Goal: Task Accomplishment & Management: Manage account settings

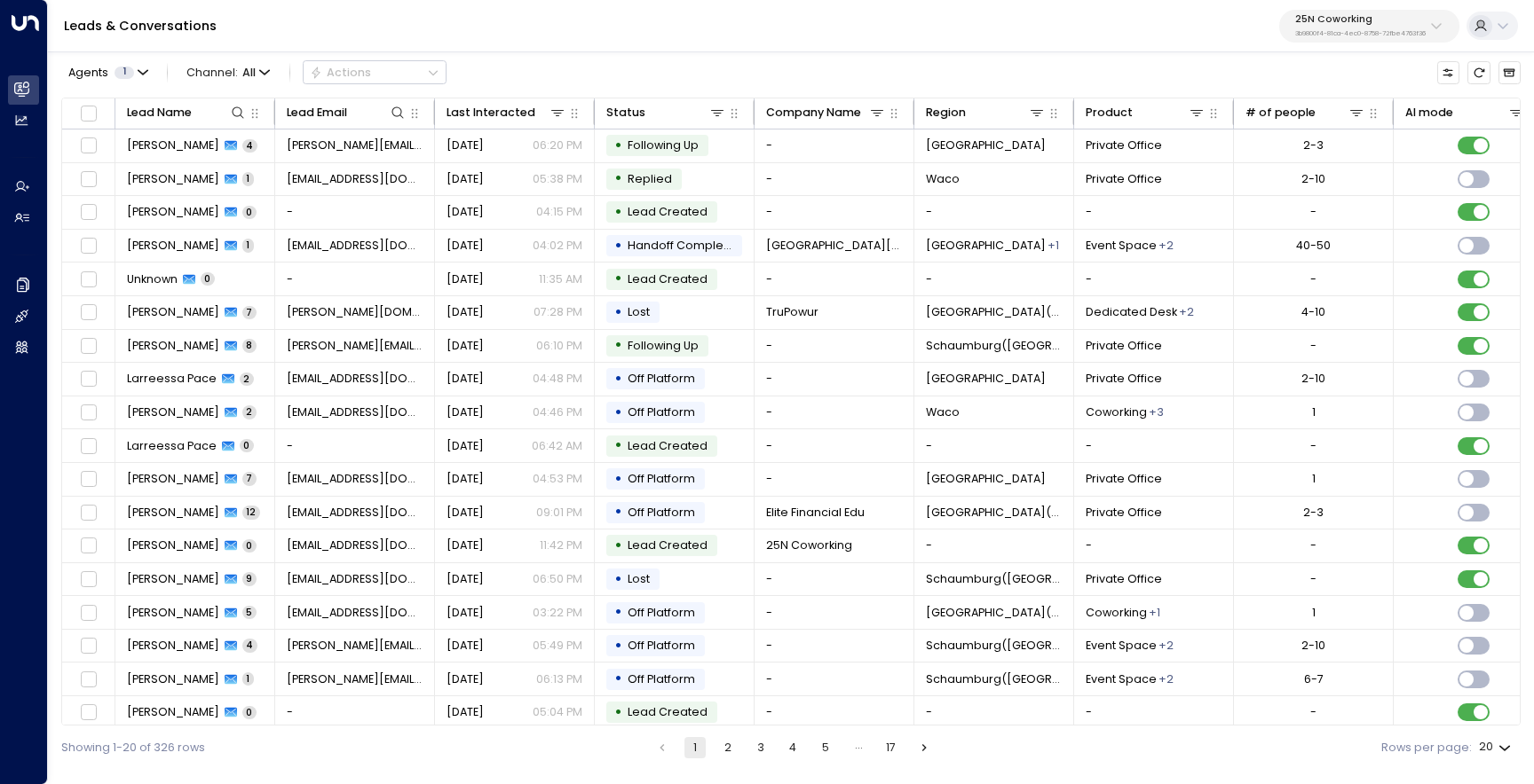
click at [1378, 45] on div "Leads & Conversations 25N Coworking 3b9800f4-81ca-4ec0-8758-72fbe4763f36" at bounding box center [791, 26] width 1486 height 52
click at [1353, 30] on p "3b9800f4-81ca-4ec0-8758-72fbe4763f36" at bounding box center [1361, 34] width 130 height 8
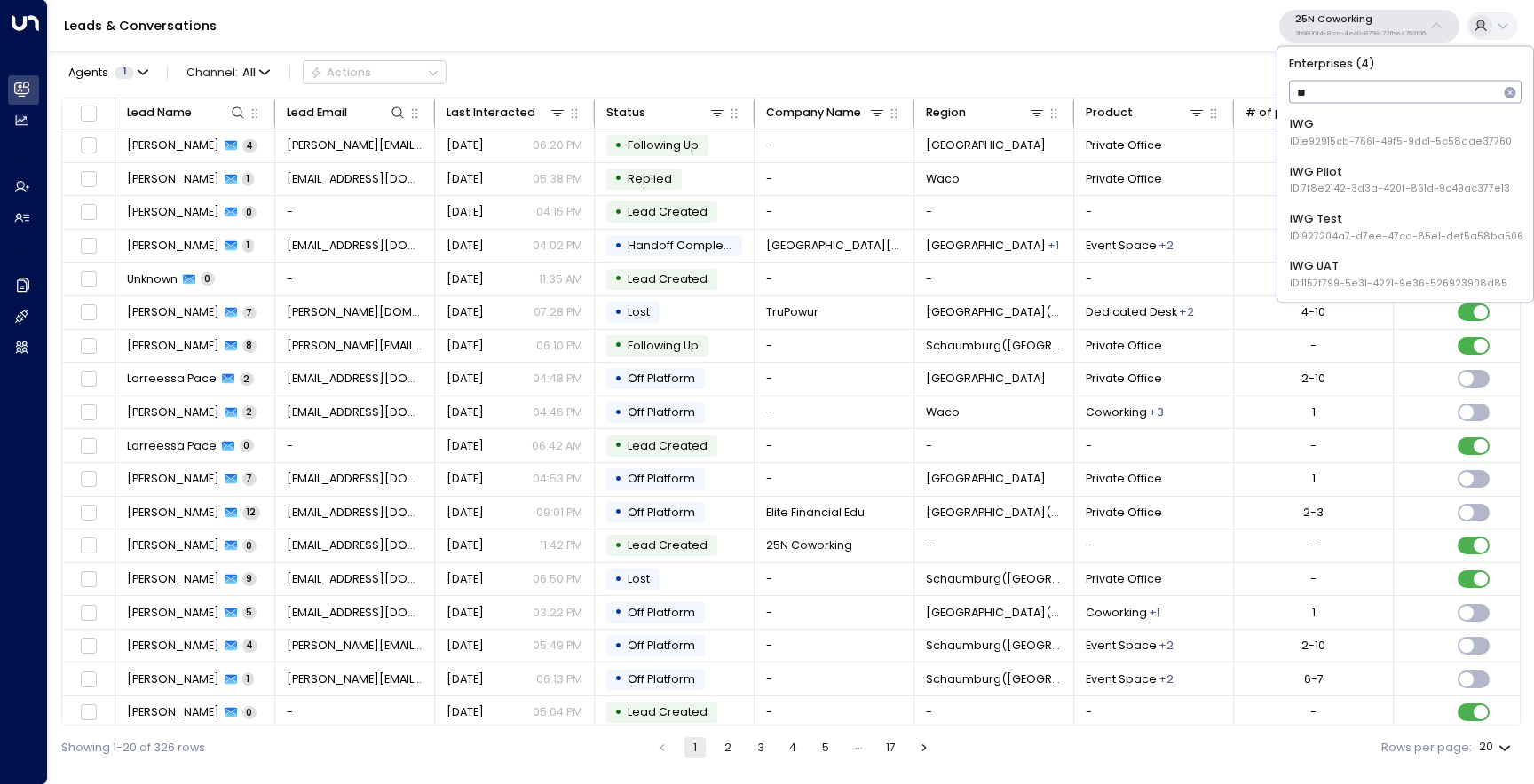
type input "***"
click at [1337, 125] on div "IWG ID: e92915cb-7661-49f5-9dc1-5c58aae37760" at bounding box center [1401, 132] width 222 height 33
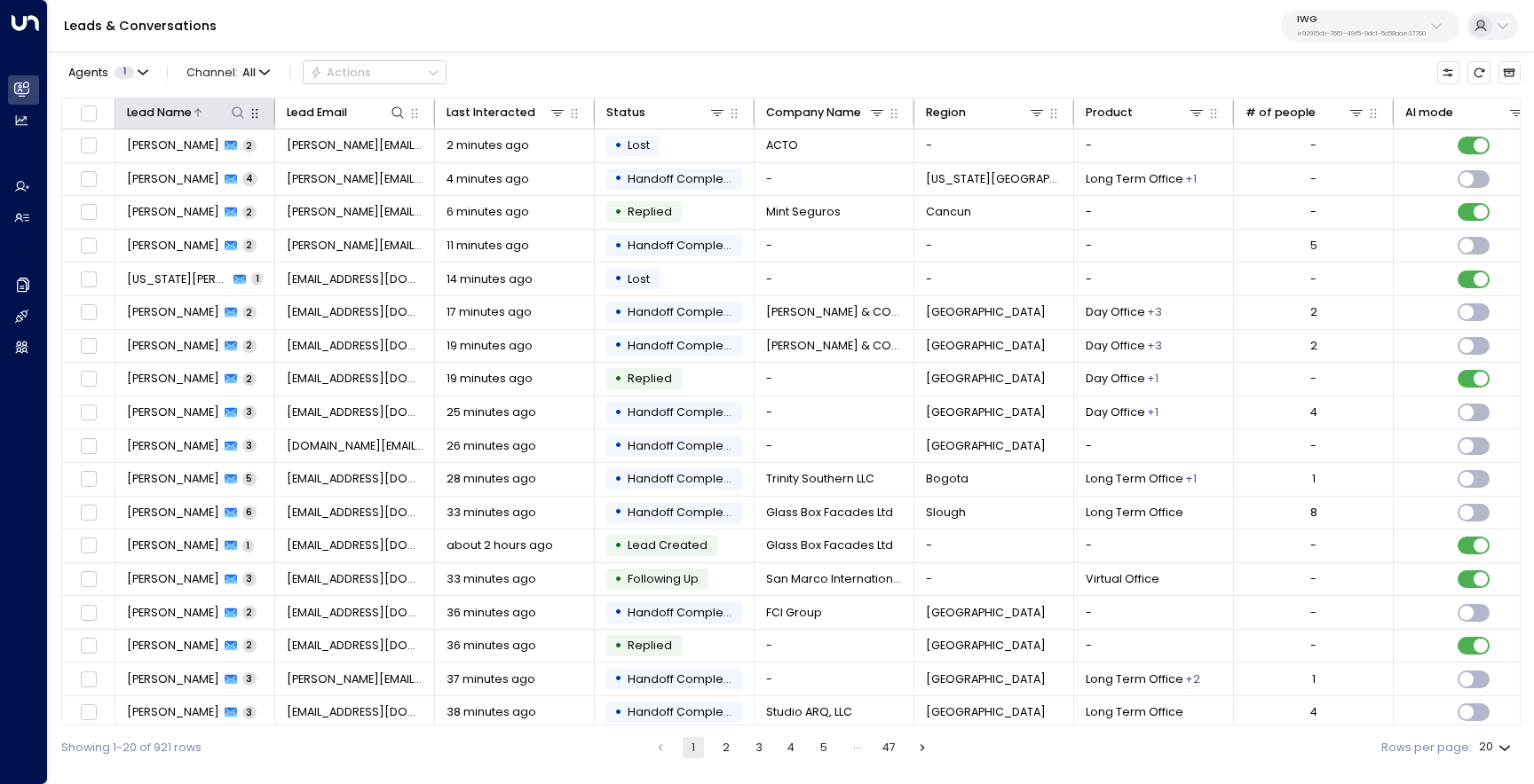
click at [238, 114] on icon at bounding box center [237, 112] width 14 height 14
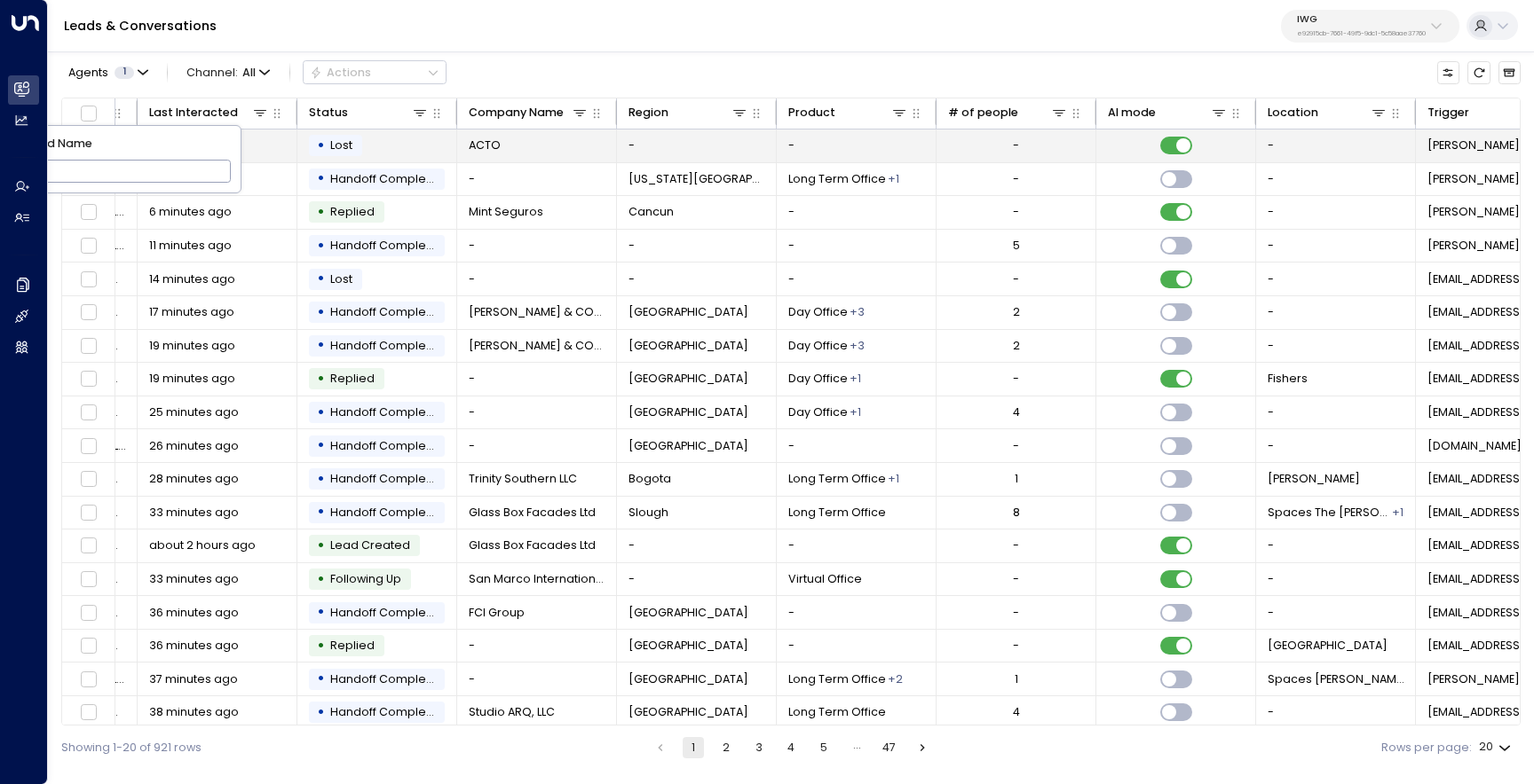
scroll to position [0, 571]
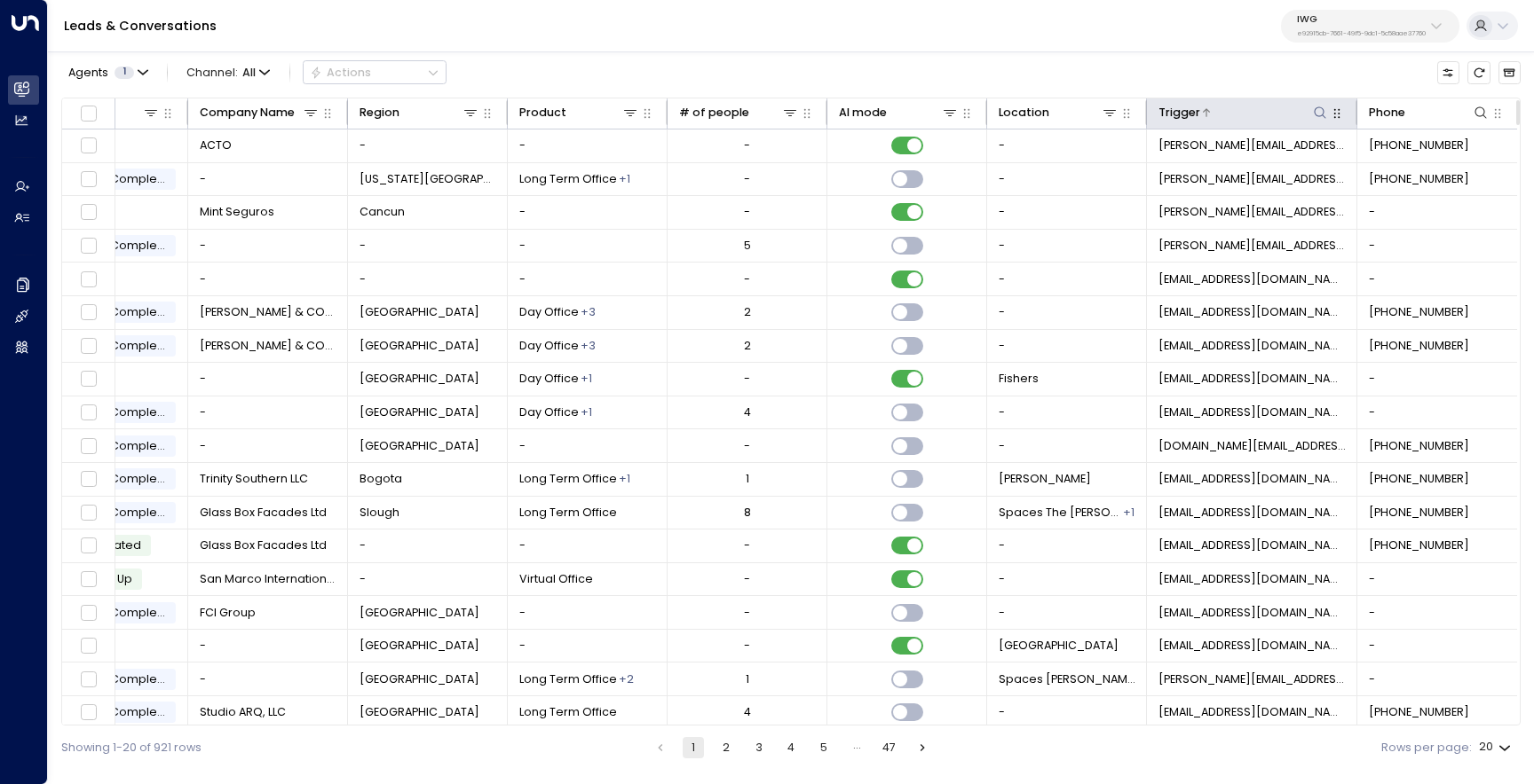
click at [1317, 115] on icon at bounding box center [1320, 112] width 11 height 11
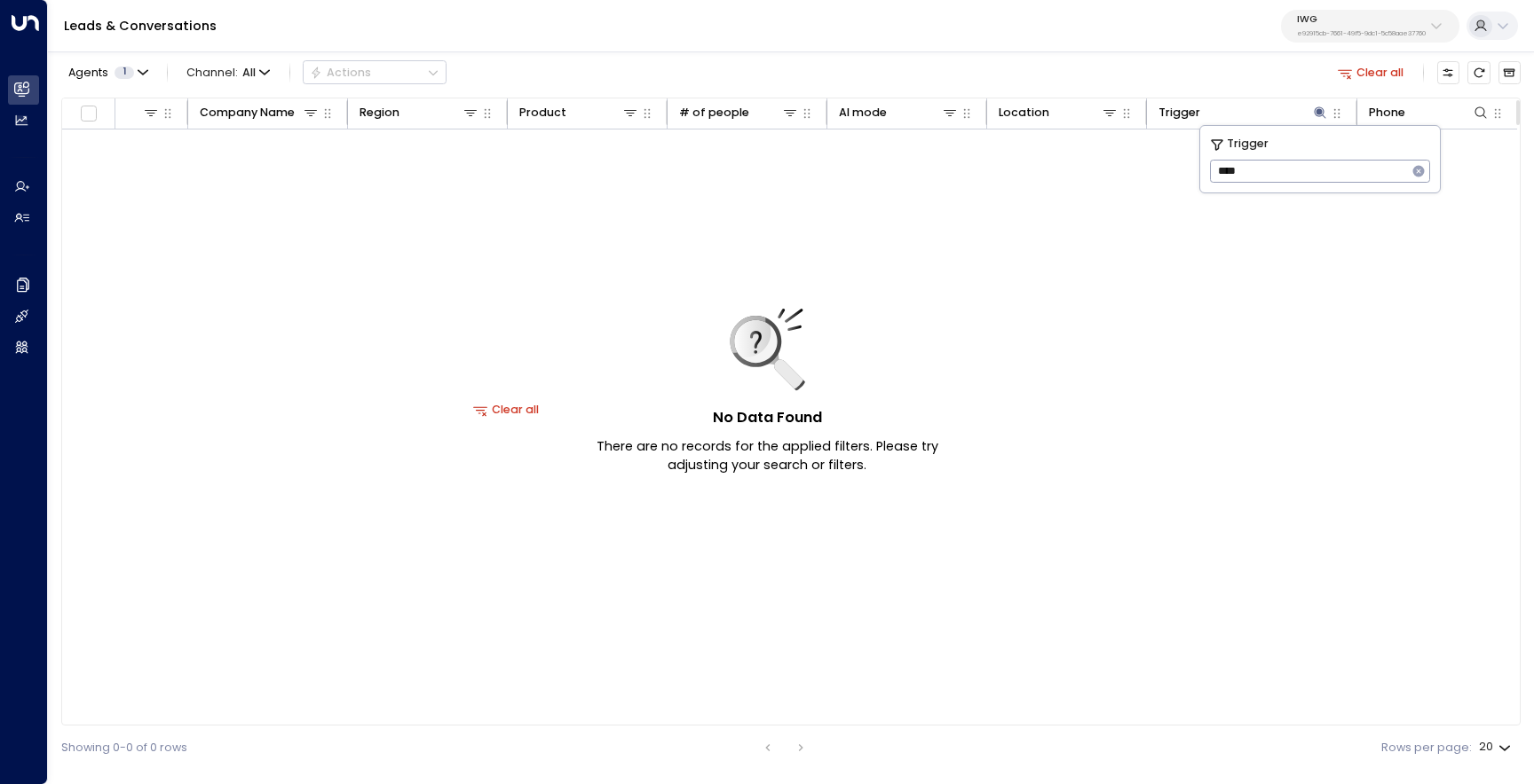
scroll to position [0, 566]
type input "*"
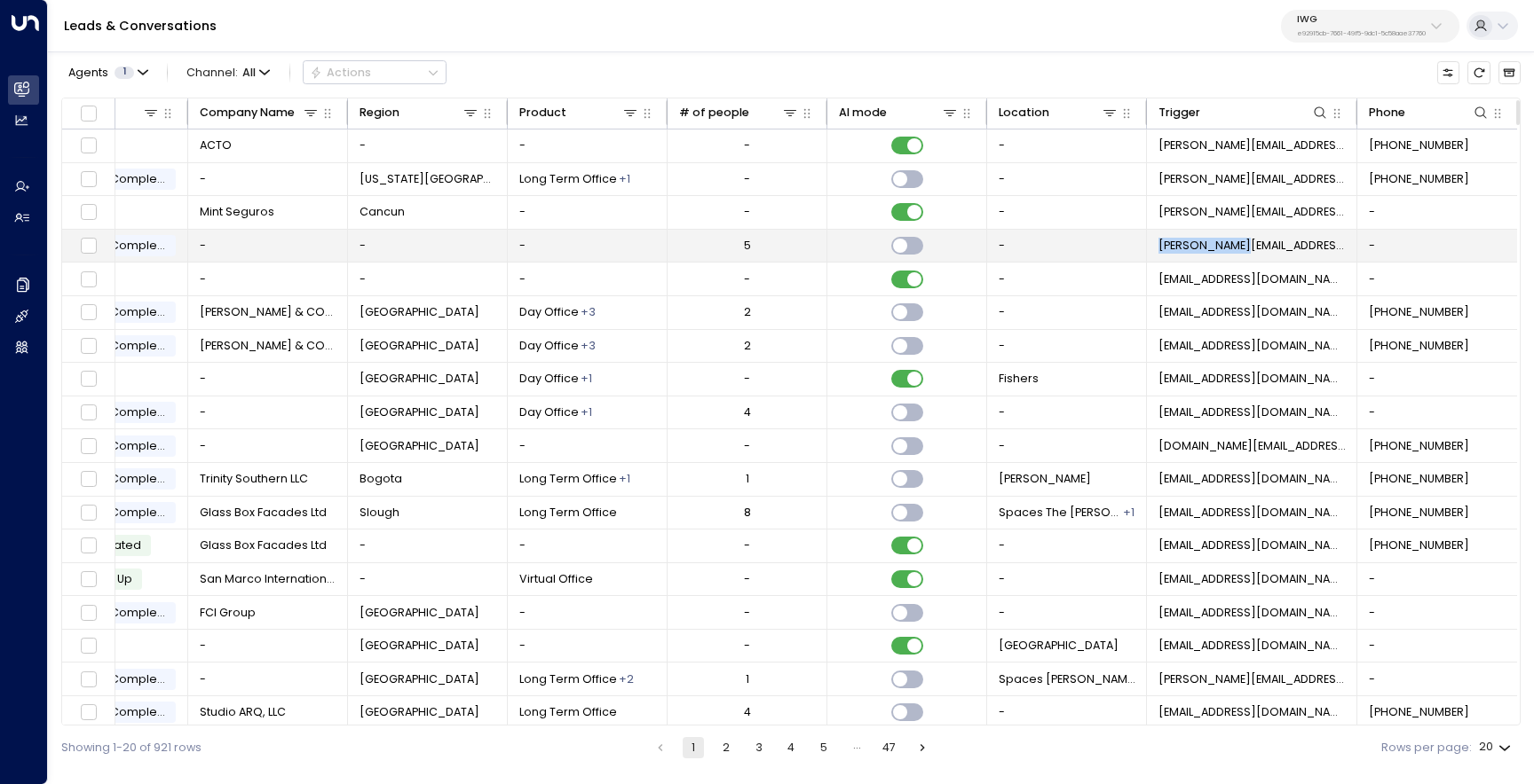
drag, startPoint x: 1248, startPoint y: 247, endPoint x: 1158, endPoint y: 247, distance: 90.0
click at [1158, 247] on td "[PERSON_NAME][EMAIL_ADDRESS][PERSON_NAME]" at bounding box center [1252, 246] width 211 height 33
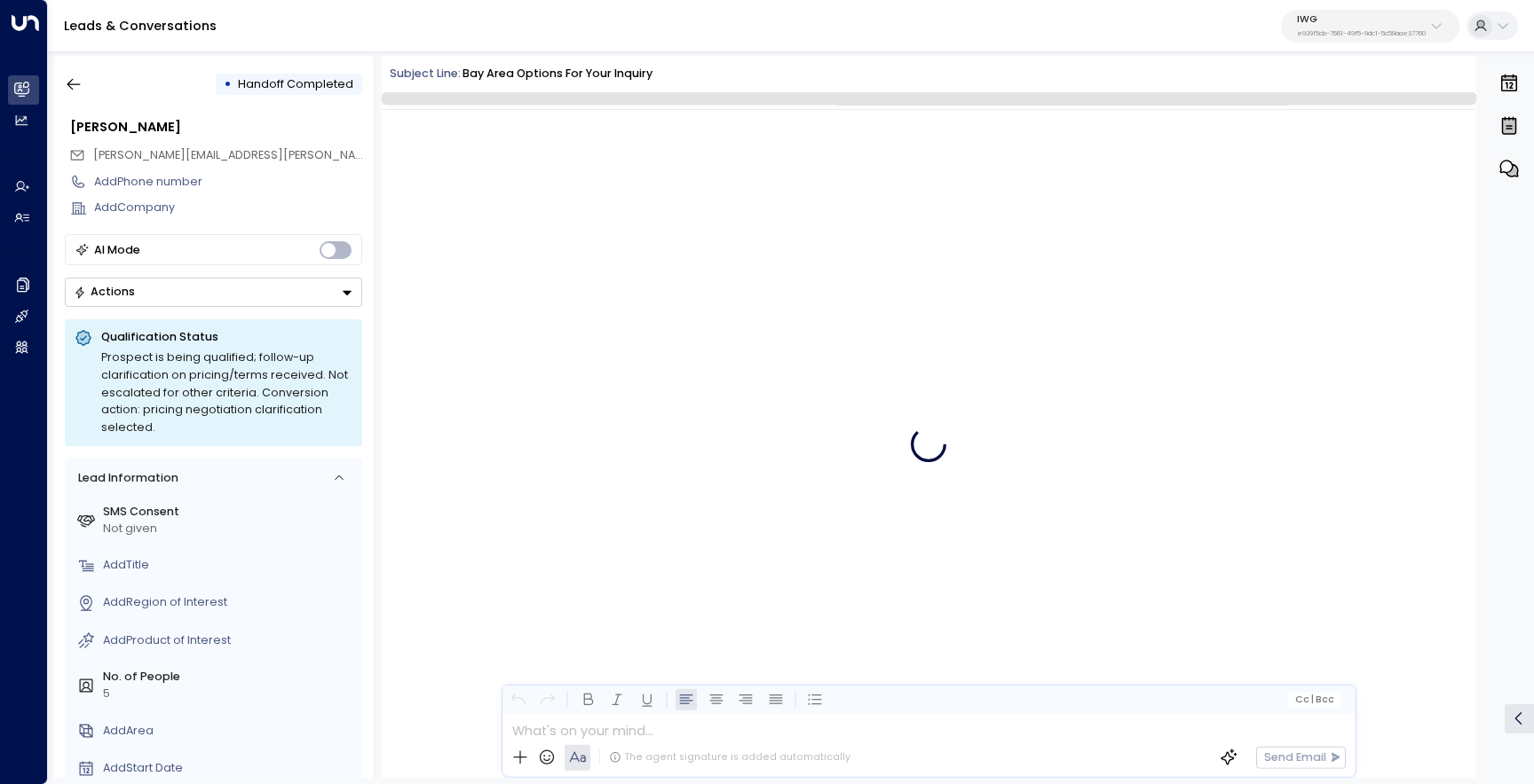
scroll to position [185, 0]
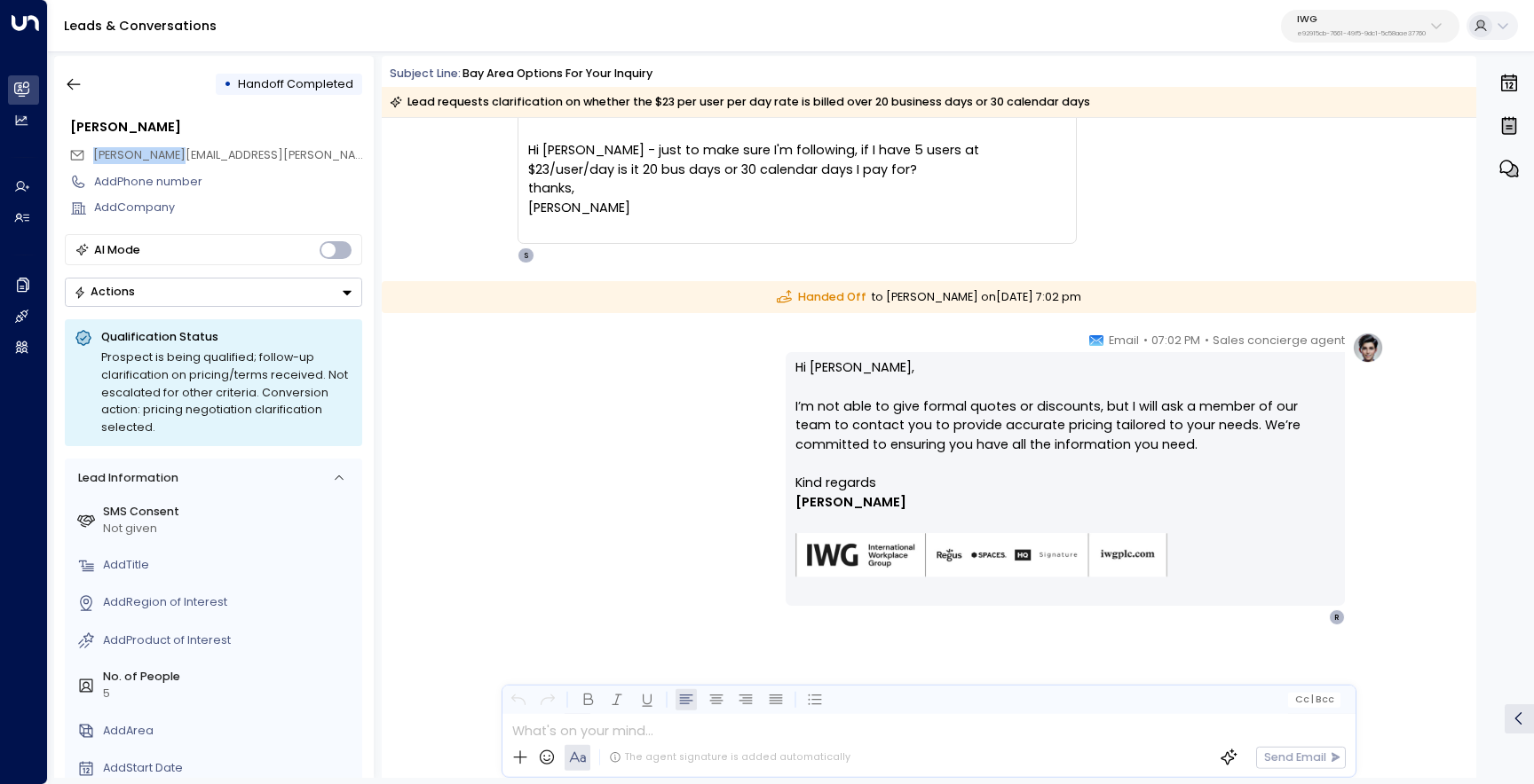
drag, startPoint x: 192, startPoint y: 152, endPoint x: 86, endPoint y: 152, distance: 106.0
click at [86, 152] on div "[PERSON_NAME][EMAIL_ADDRESS][PERSON_NAME]" at bounding box center [215, 155] width 293 height 26
copy span "[PERSON_NAME][EMAIL_ADDRESS][PERSON_NAME]"
click at [71, 78] on icon "button" at bounding box center [74, 84] width 18 height 18
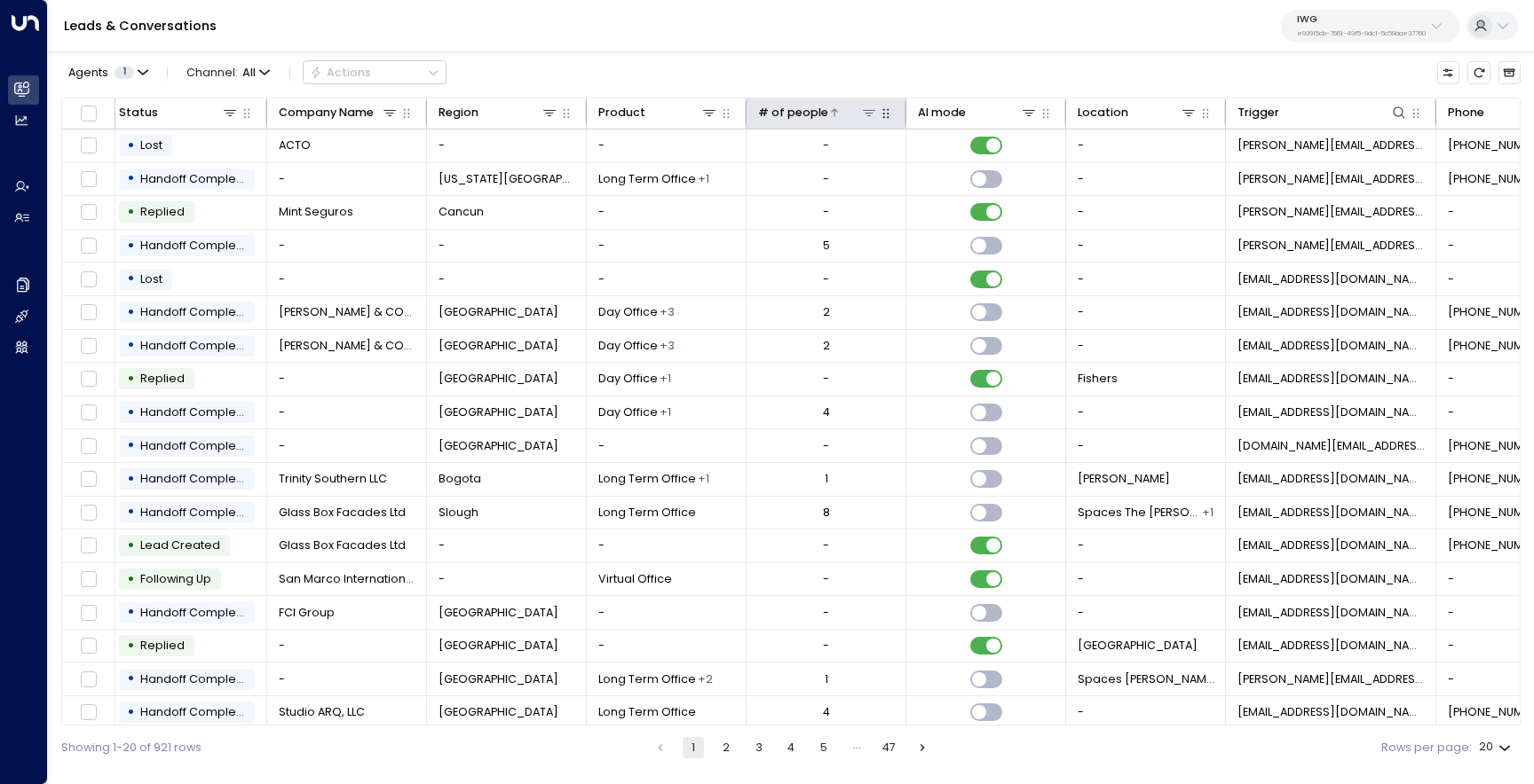
scroll to position [0, 571]
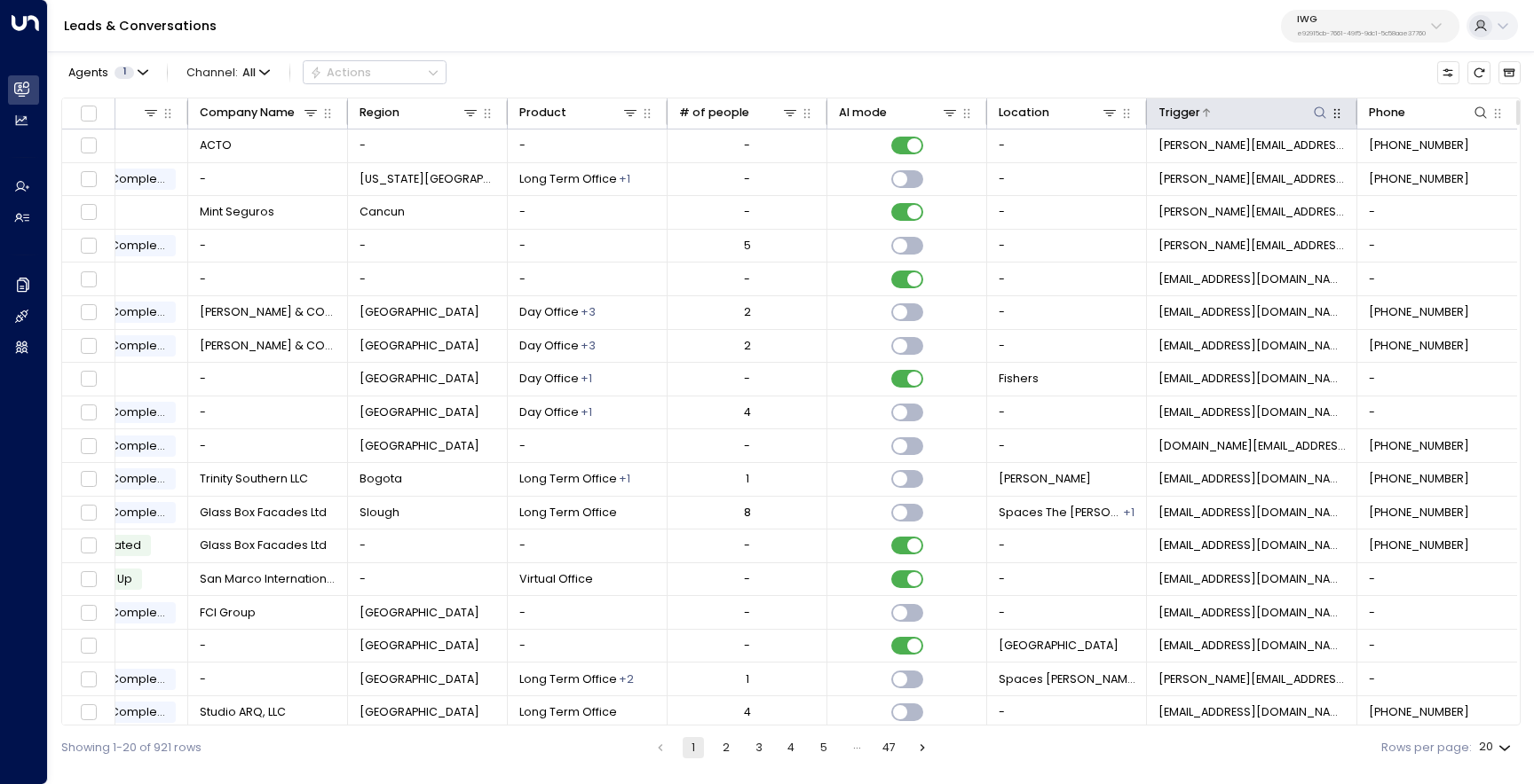
click at [1313, 114] on icon at bounding box center [1319, 112] width 14 height 14
type input "**********"
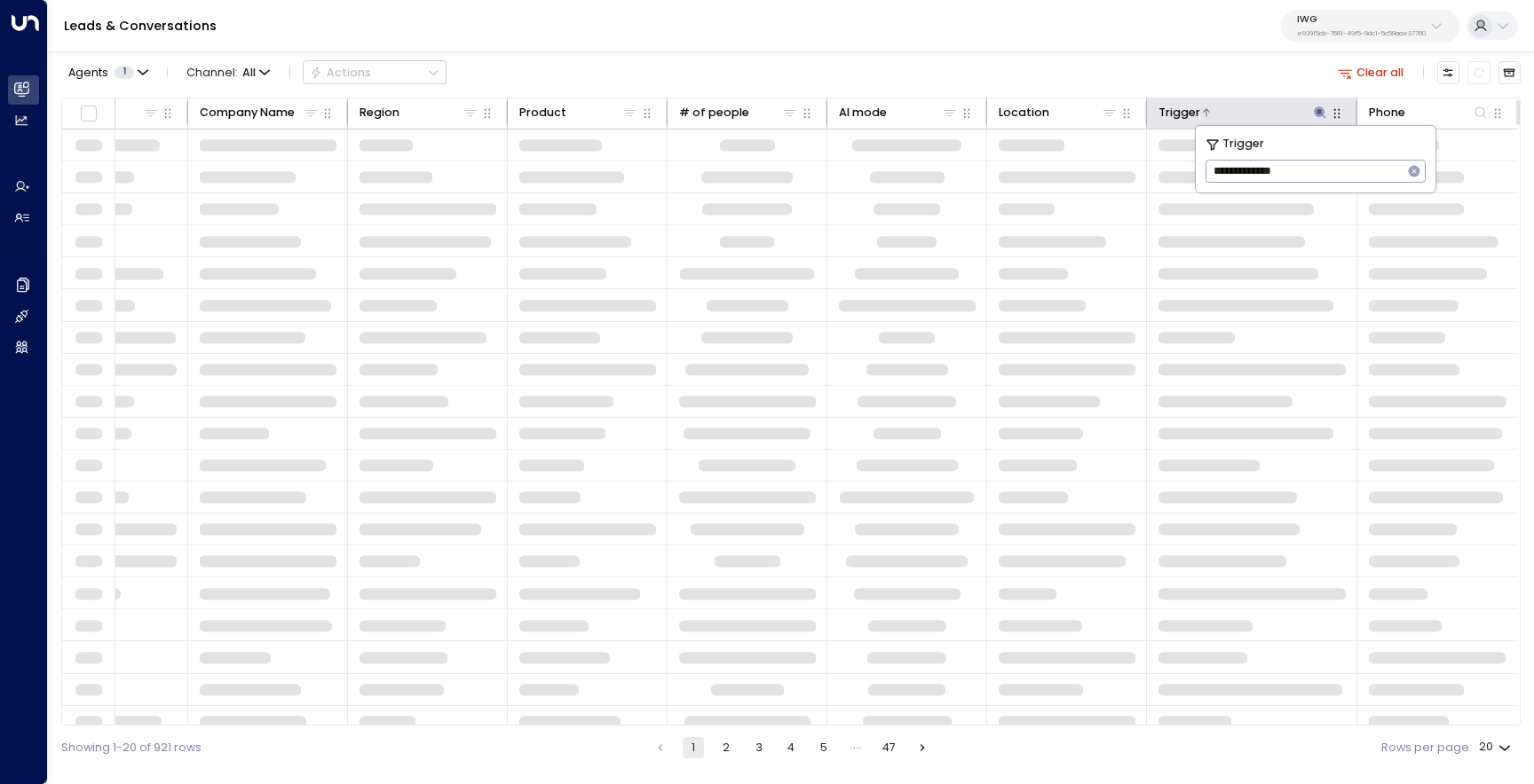
scroll to position [0, 566]
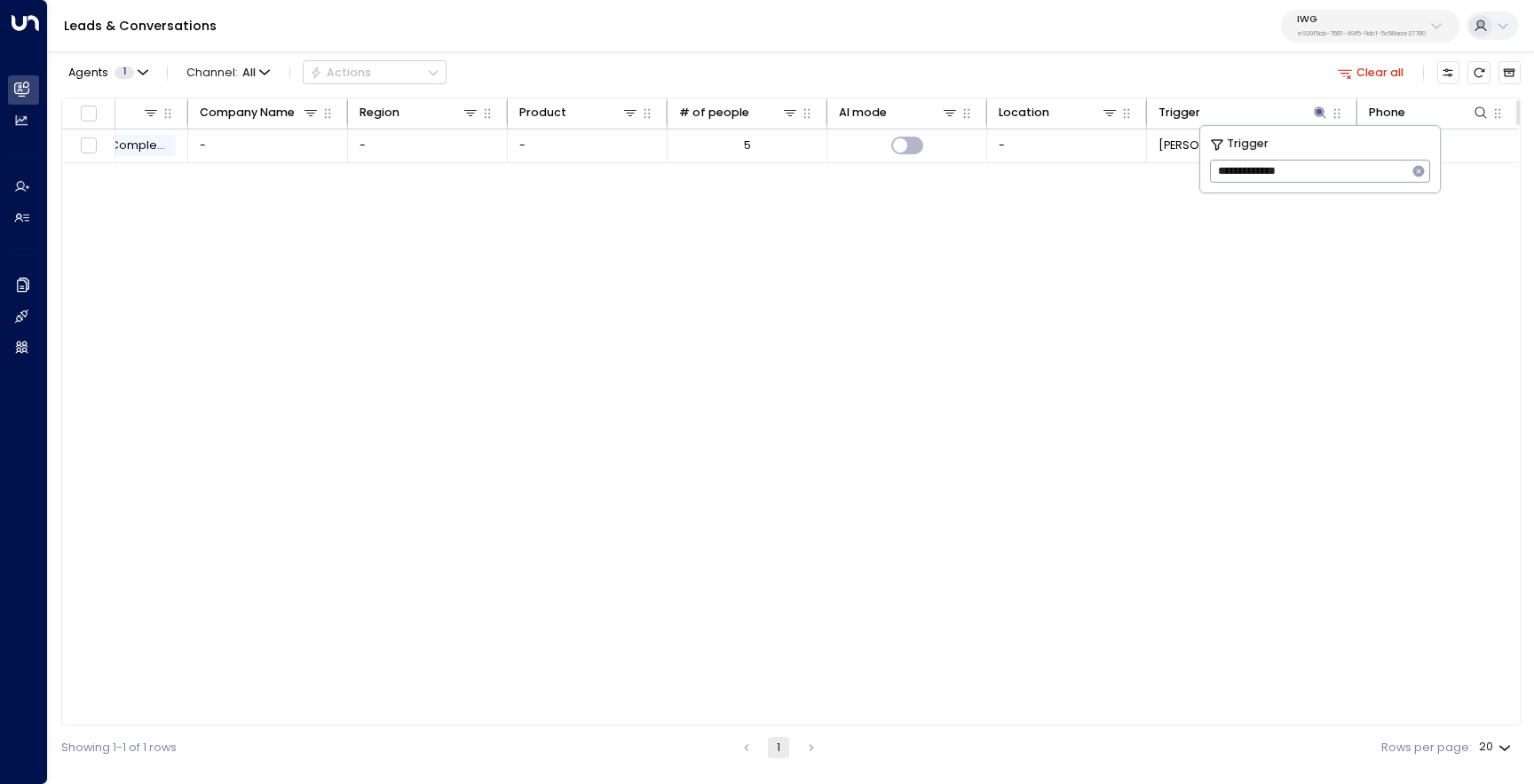
click at [1181, 267] on div "Lead Name Lead Email Last Interacted Status Company Name Region Product # of pe…" at bounding box center [791, 412] width 1459 height 629
click at [1317, 114] on icon at bounding box center [1320, 112] width 11 height 11
click at [1325, 116] on icon at bounding box center [1319, 112] width 14 height 14
drag, startPoint x: 1308, startPoint y: 168, endPoint x: 1213, endPoint y: 170, distance: 95.0
click at [1213, 170] on input "**********" at bounding box center [1308, 171] width 198 height 31
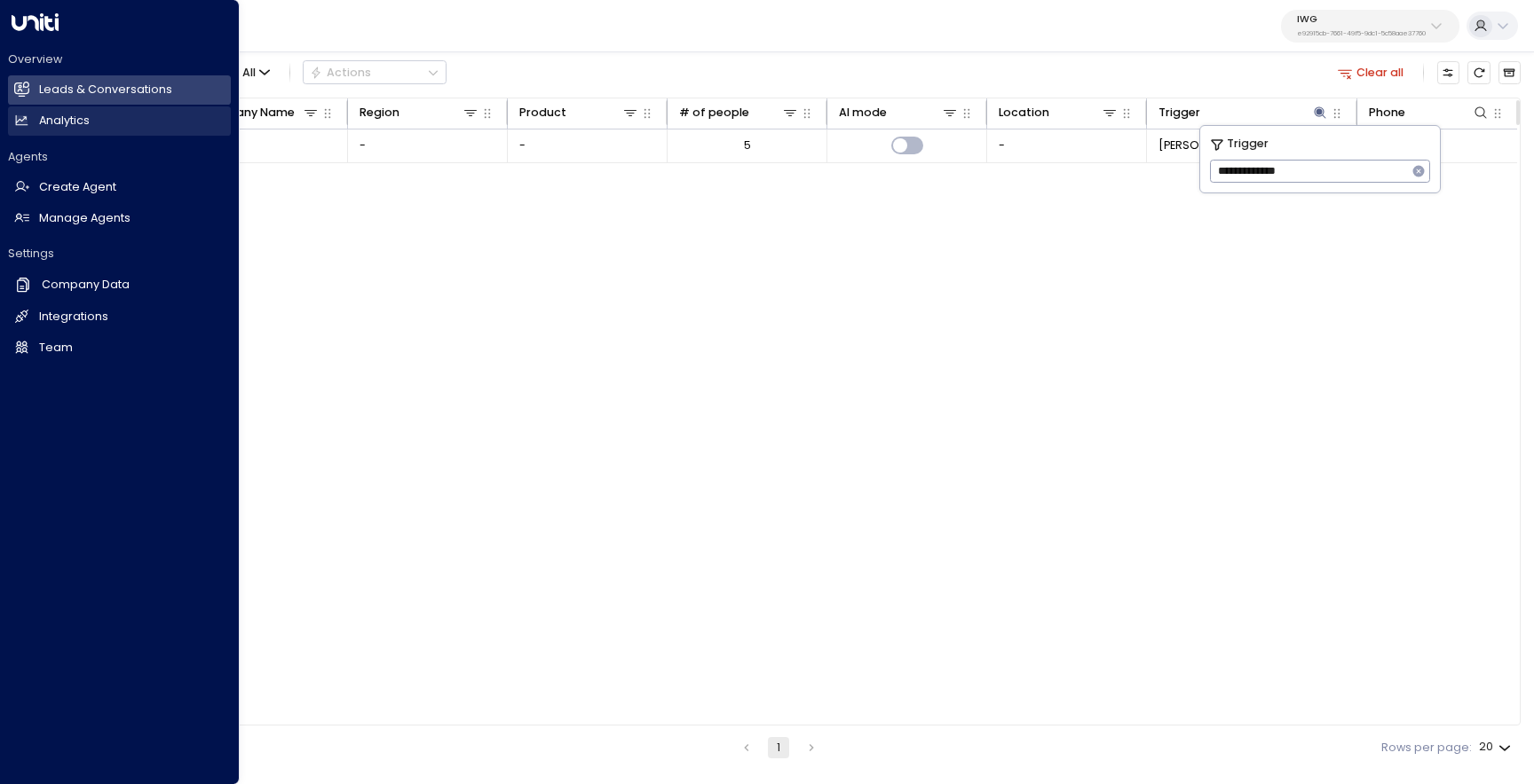
click at [48, 132] on link "Analytics Analytics" at bounding box center [119, 121] width 223 height 29
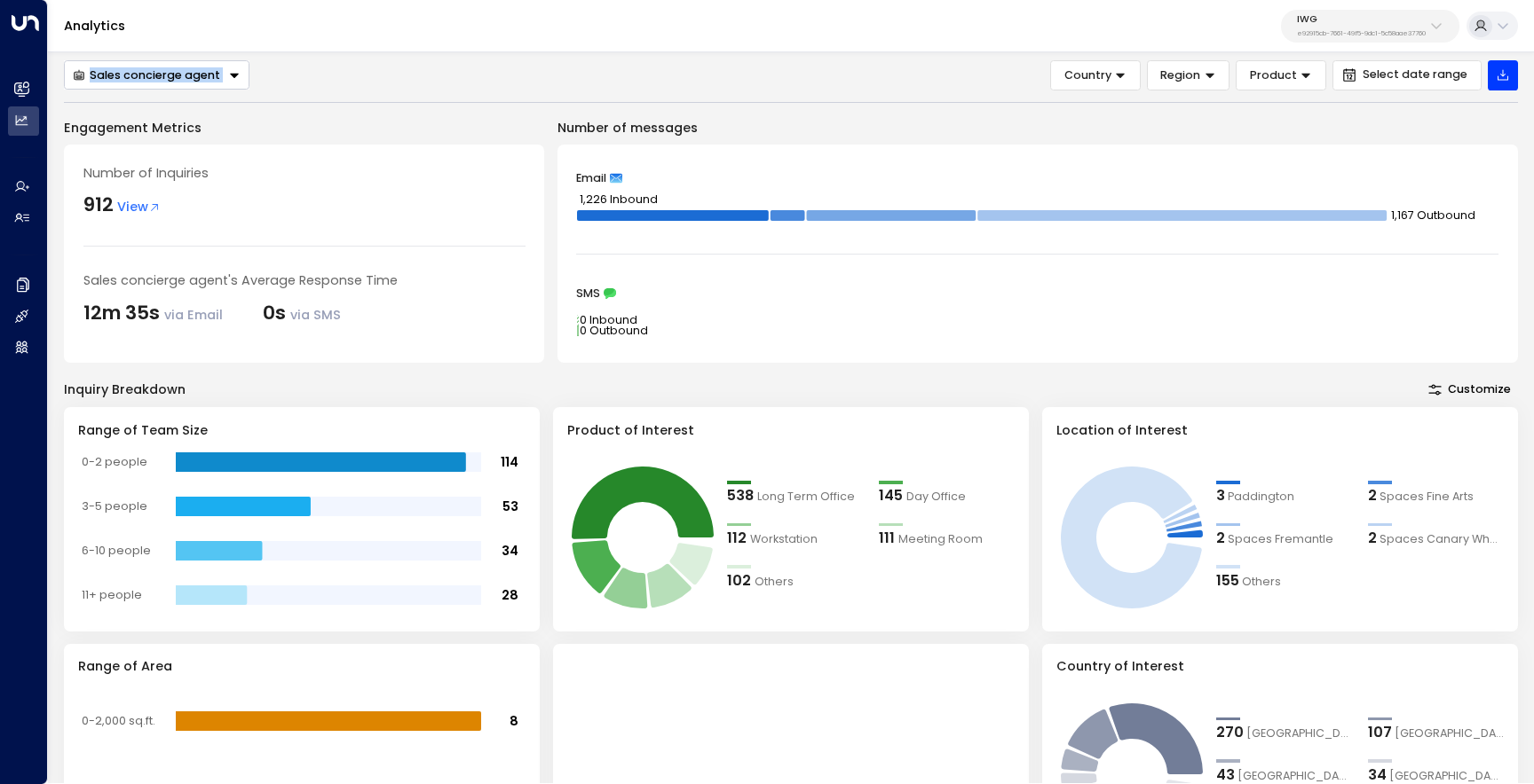
drag, startPoint x: 970, startPoint y: 59, endPoint x: 1043, endPoint y: 91, distance: 79.7
click at [1043, 91] on div "Sales concierge agent Country Region Product Select date range Engagement Metri…" at bounding box center [791, 416] width 1486 height 736
click at [998, 66] on div "Sales concierge agent Country Region Product Select date range" at bounding box center [791, 76] width 1455 height 30
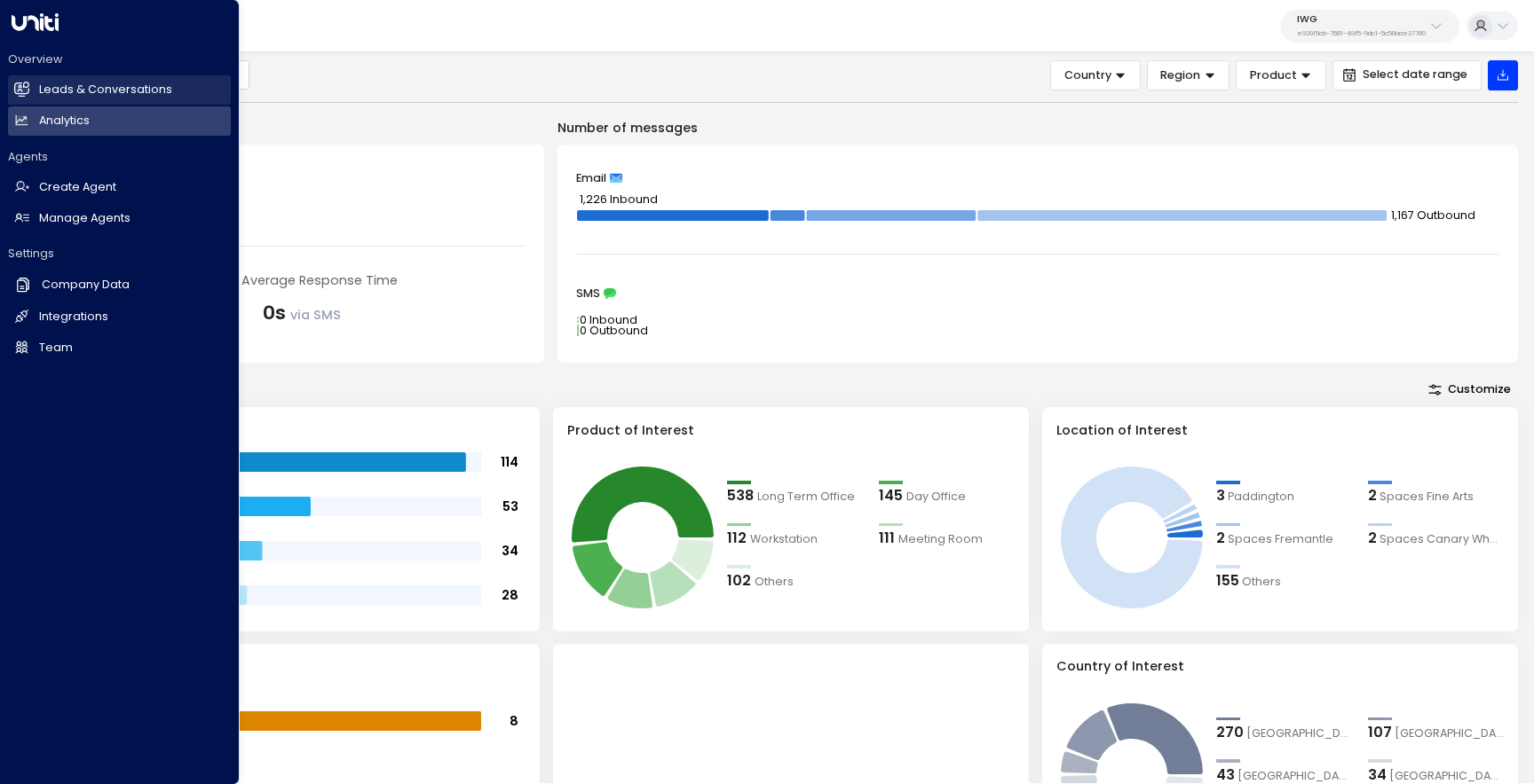
click at [74, 95] on h2 "Leads & Conversations" at bounding box center [105, 90] width 133 height 17
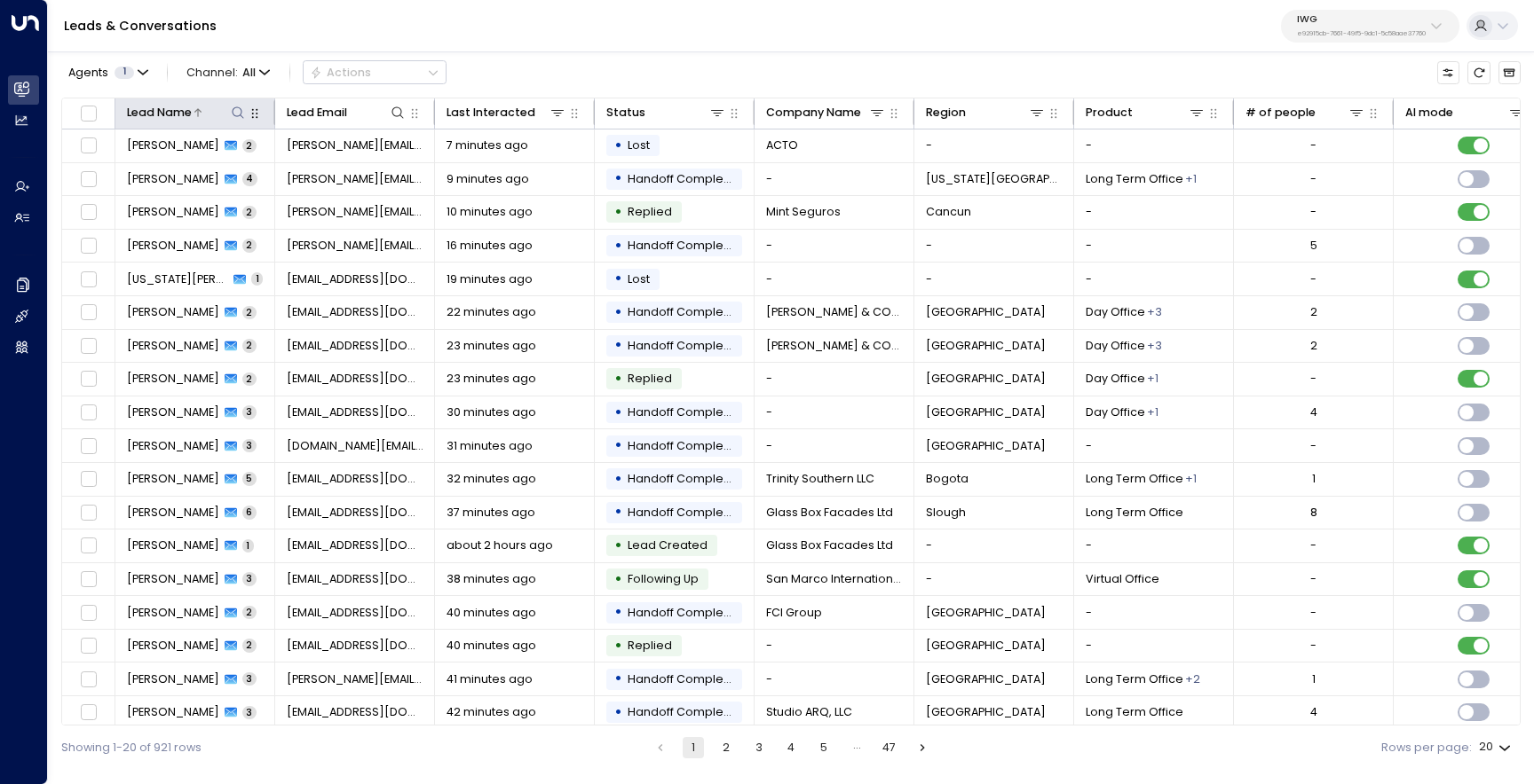
click at [238, 118] on icon at bounding box center [237, 112] width 14 height 14
type input "****"
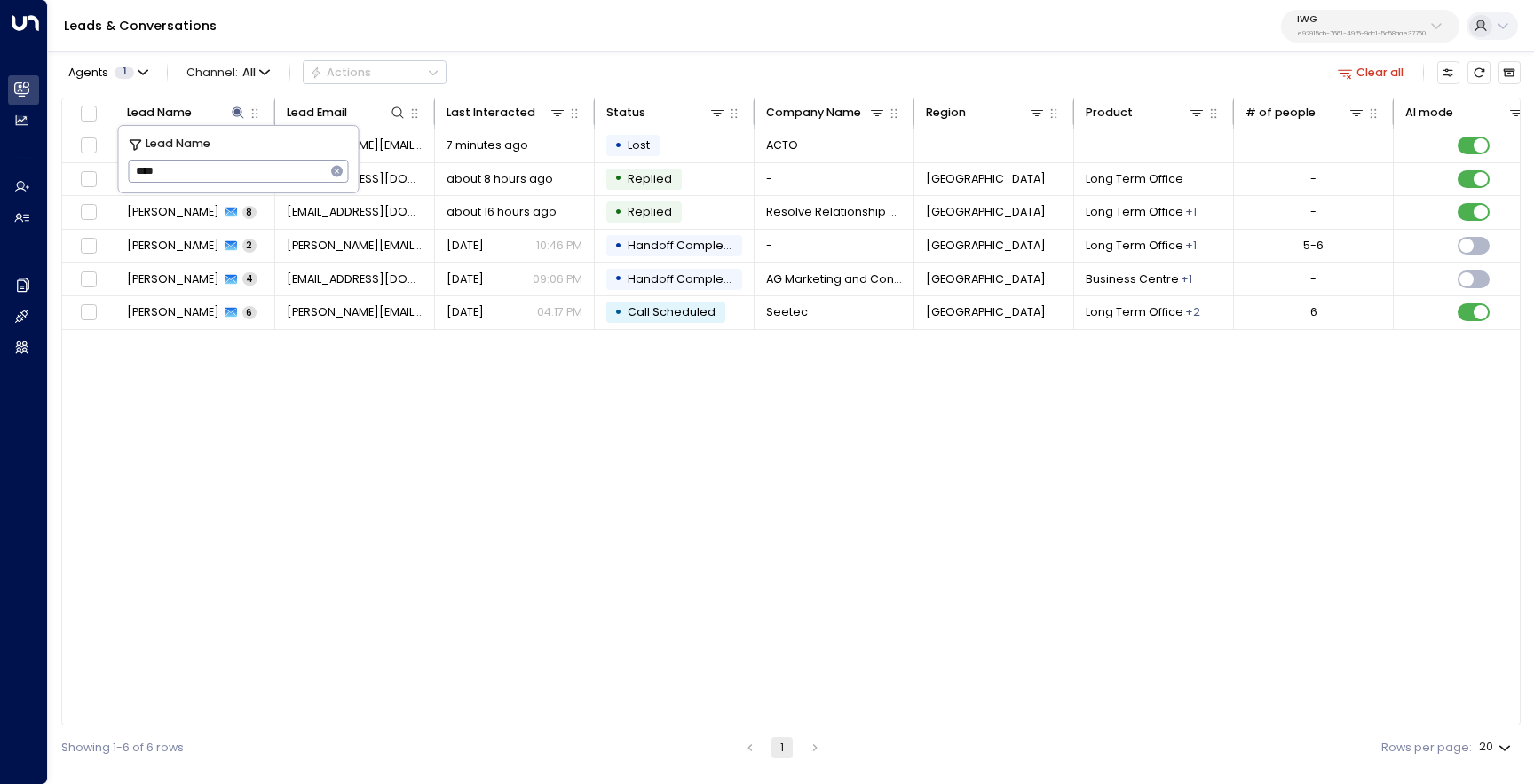
click at [341, 171] on icon "button" at bounding box center [336, 172] width 11 height 11
click at [527, 563] on div "Lead Name Lead Email Last Interacted Status Company Name Region Product # of pe…" at bounding box center [791, 412] width 1459 height 629
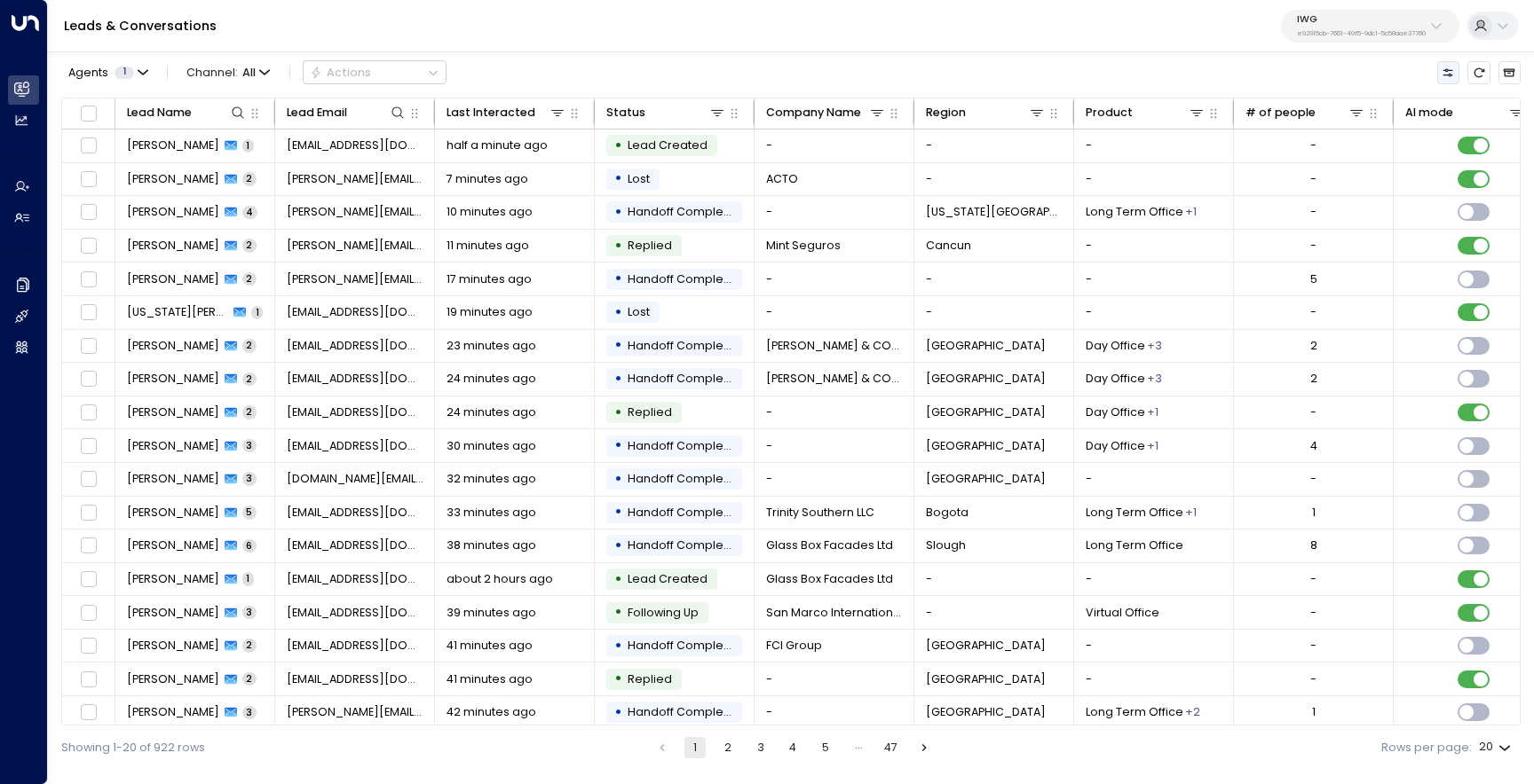
click at [1458, 72] on button "Customize" at bounding box center [1448, 72] width 22 height 22
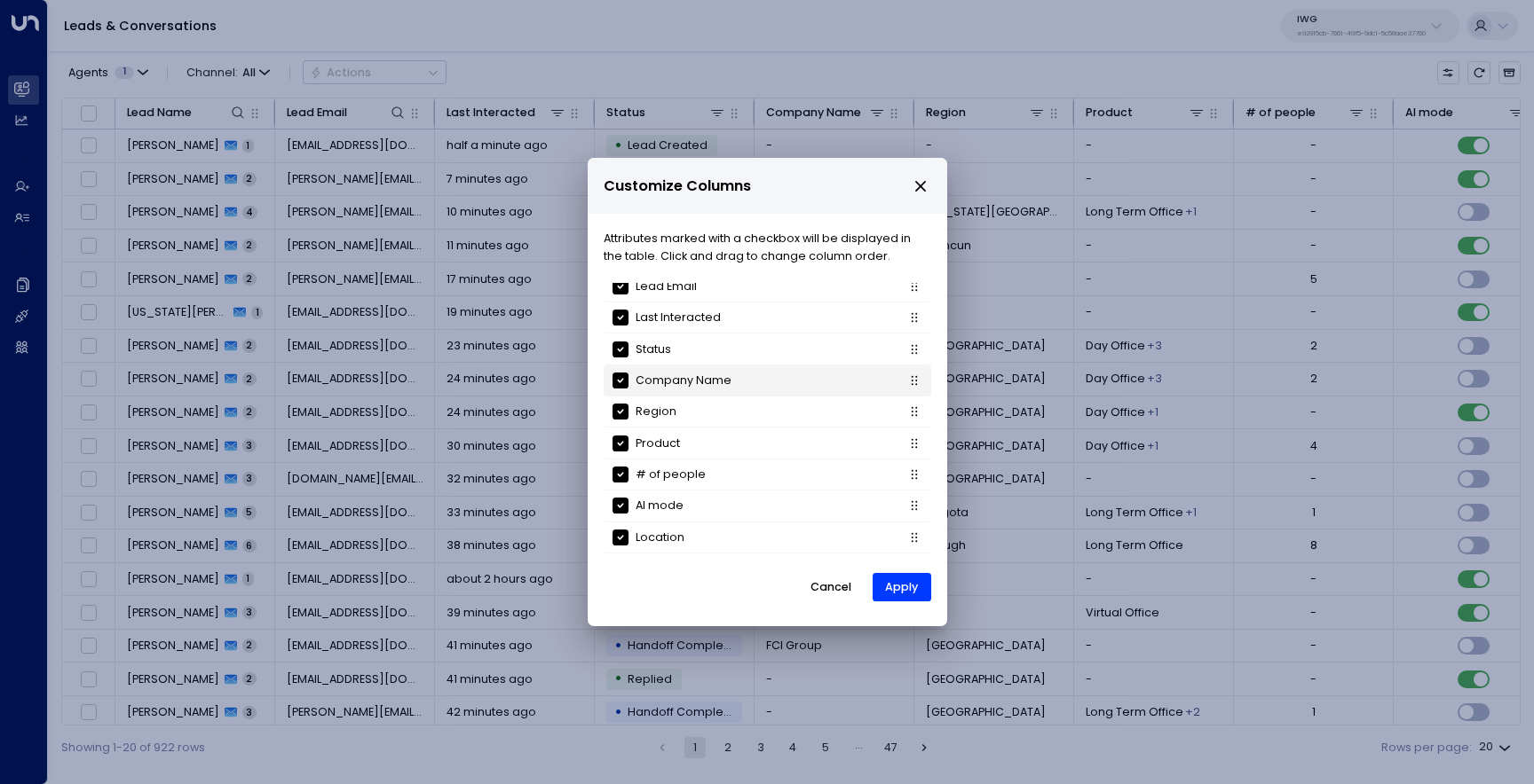
scroll to position [199, 0]
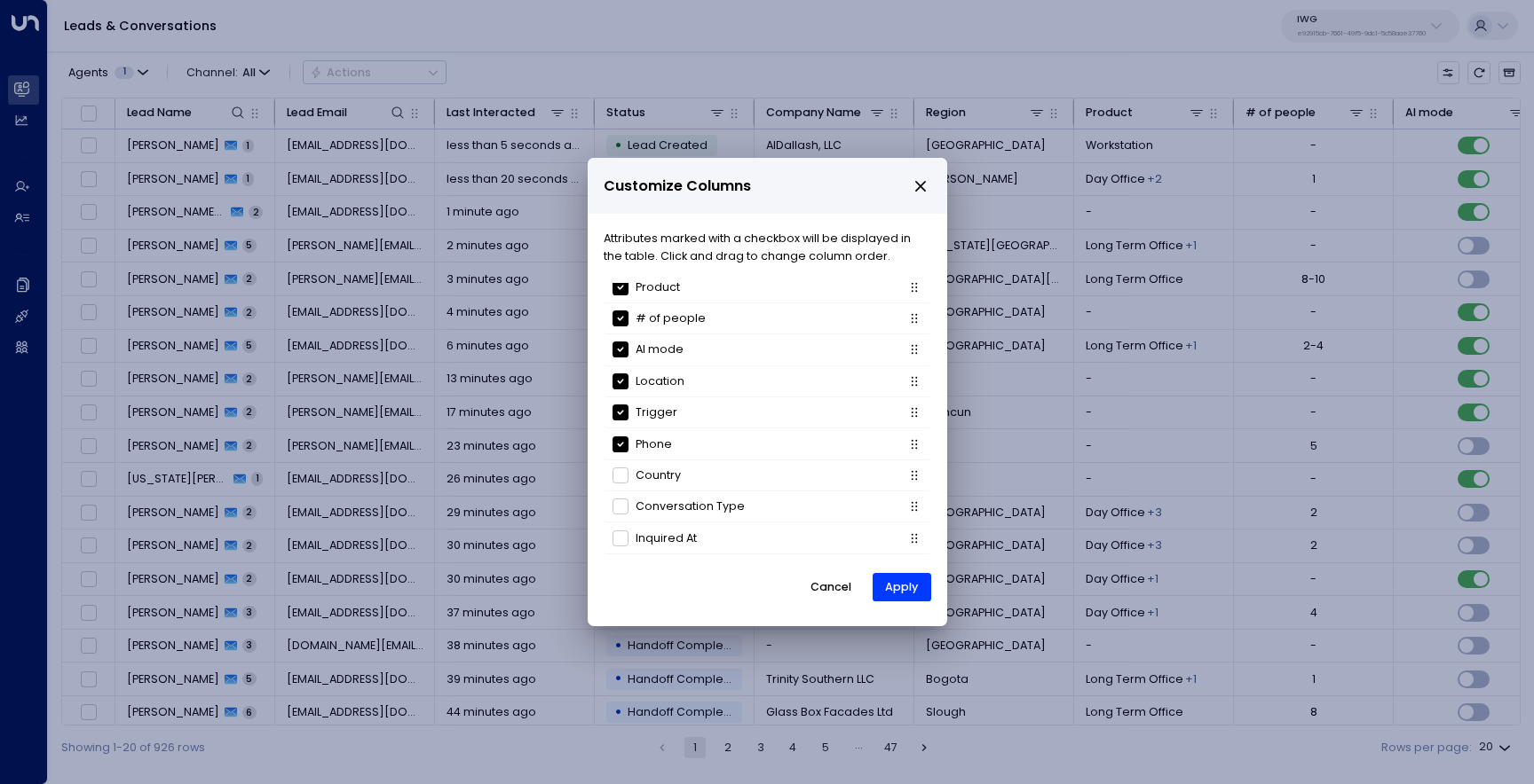
click at [915, 191] on icon "close" at bounding box center [921, 186] width 16 height 16
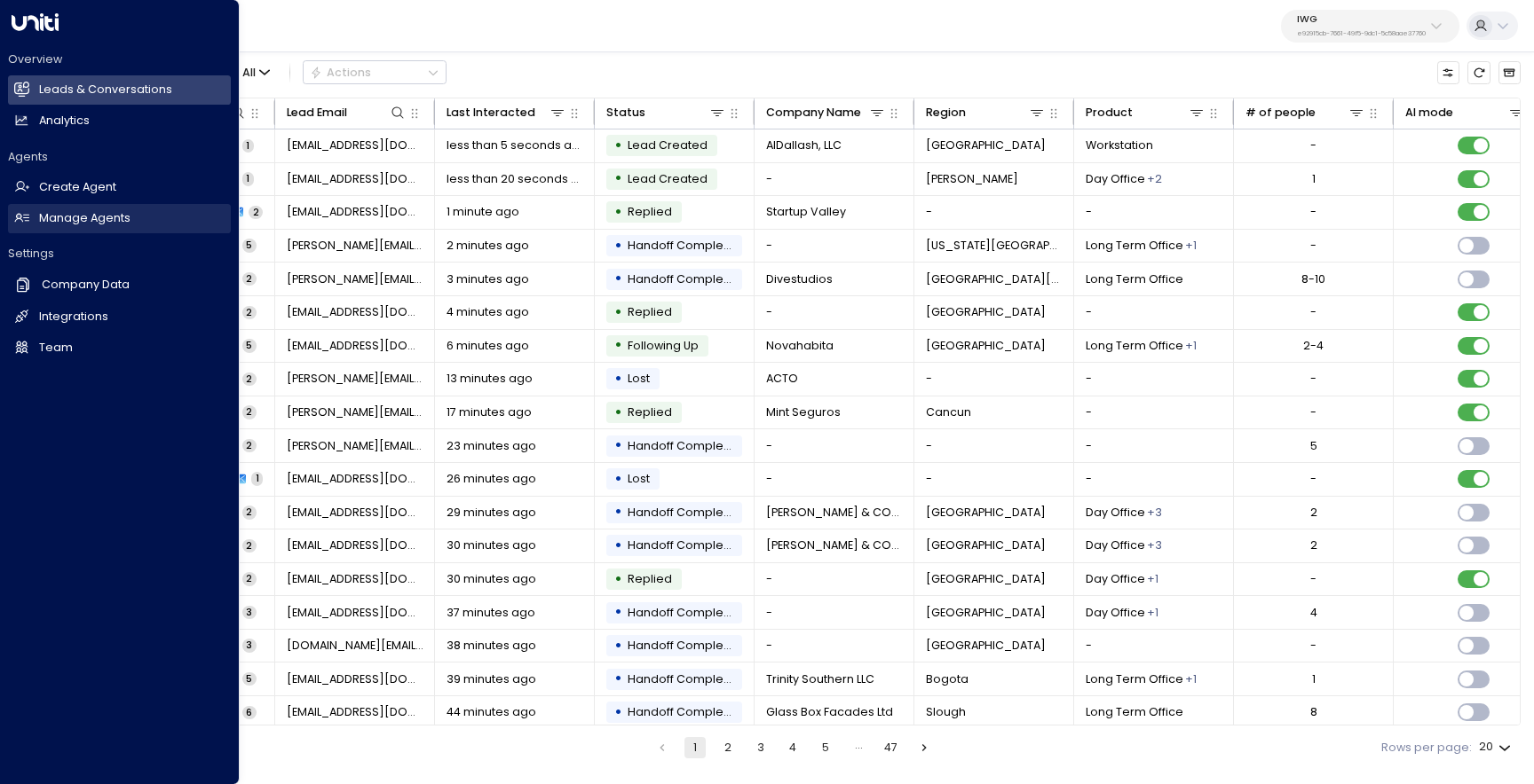
click at [32, 232] on link "Manage Agents Manage Agents" at bounding box center [119, 218] width 223 height 29
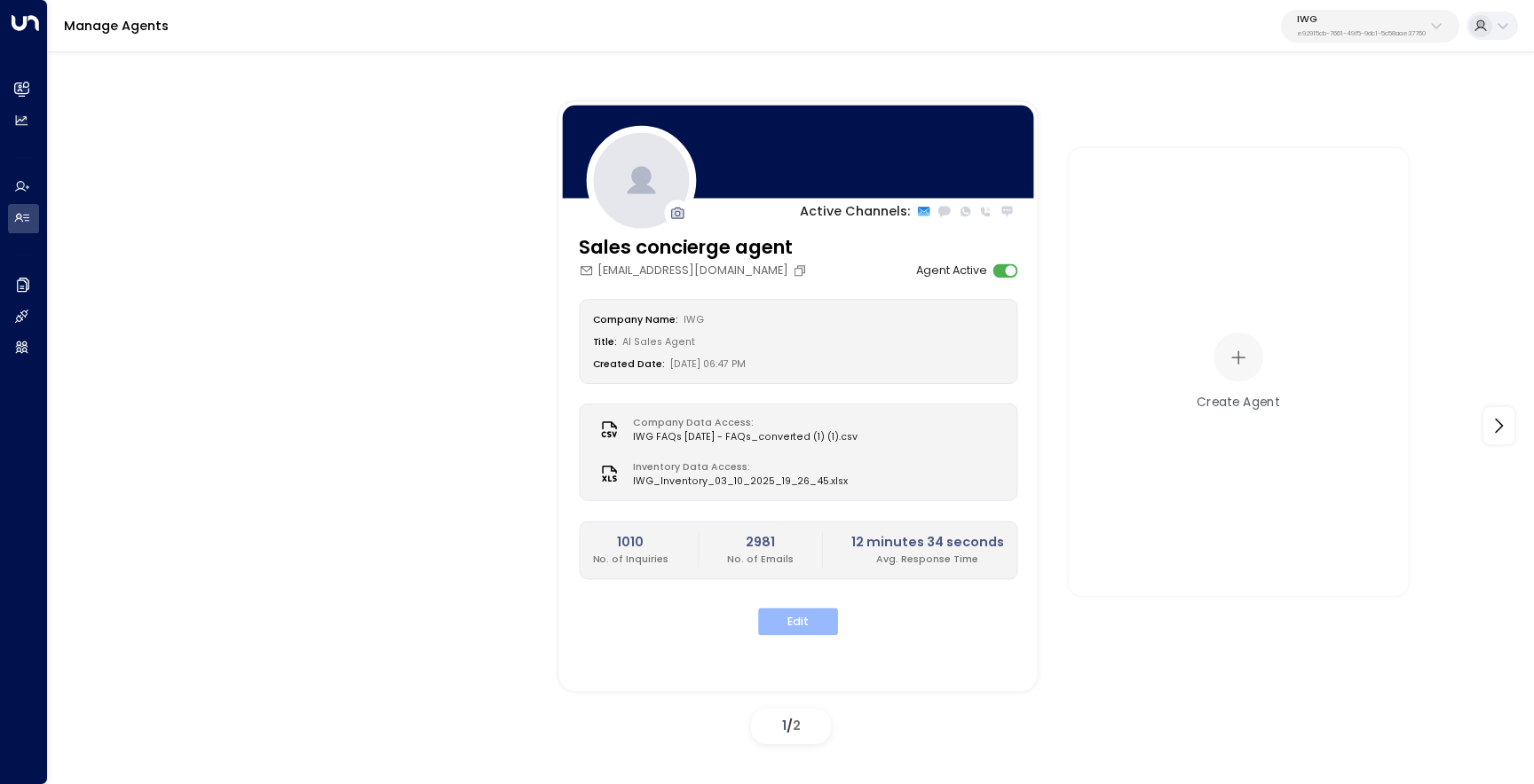
click at [796, 634] on button "Edit" at bounding box center [798, 621] width 80 height 27
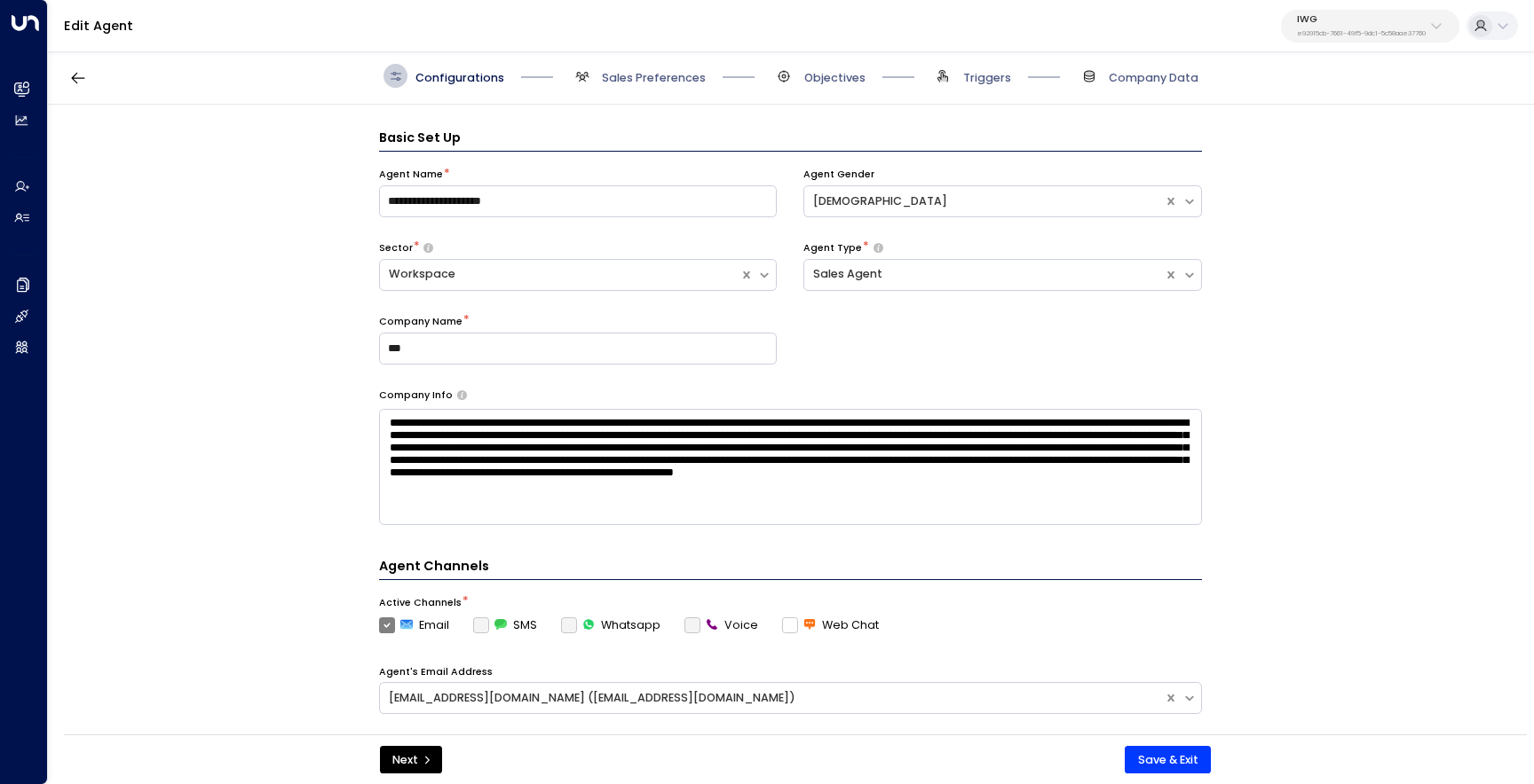
scroll to position [24, 0]
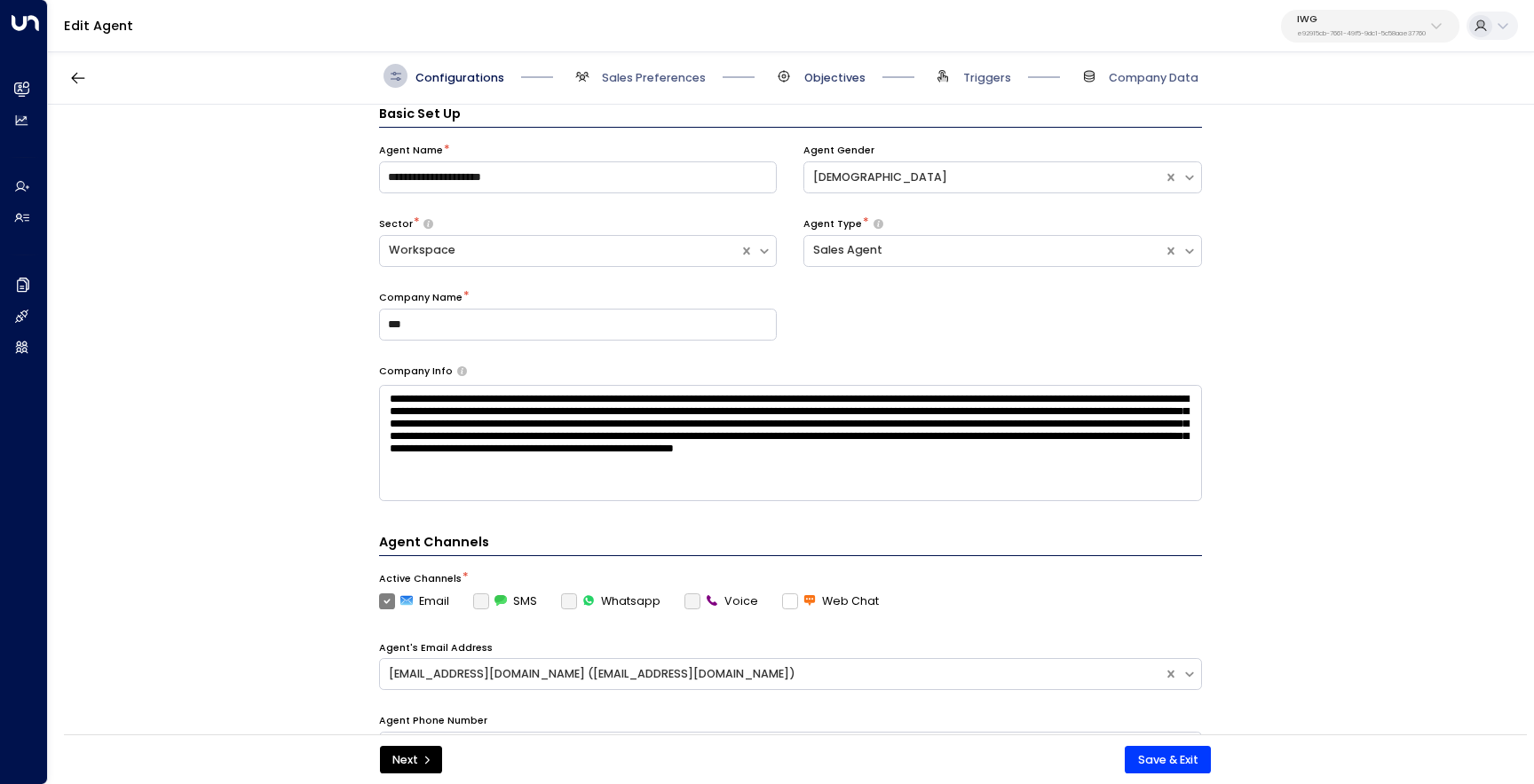
click at [805, 72] on span "Objectives" at bounding box center [835, 77] width 61 height 16
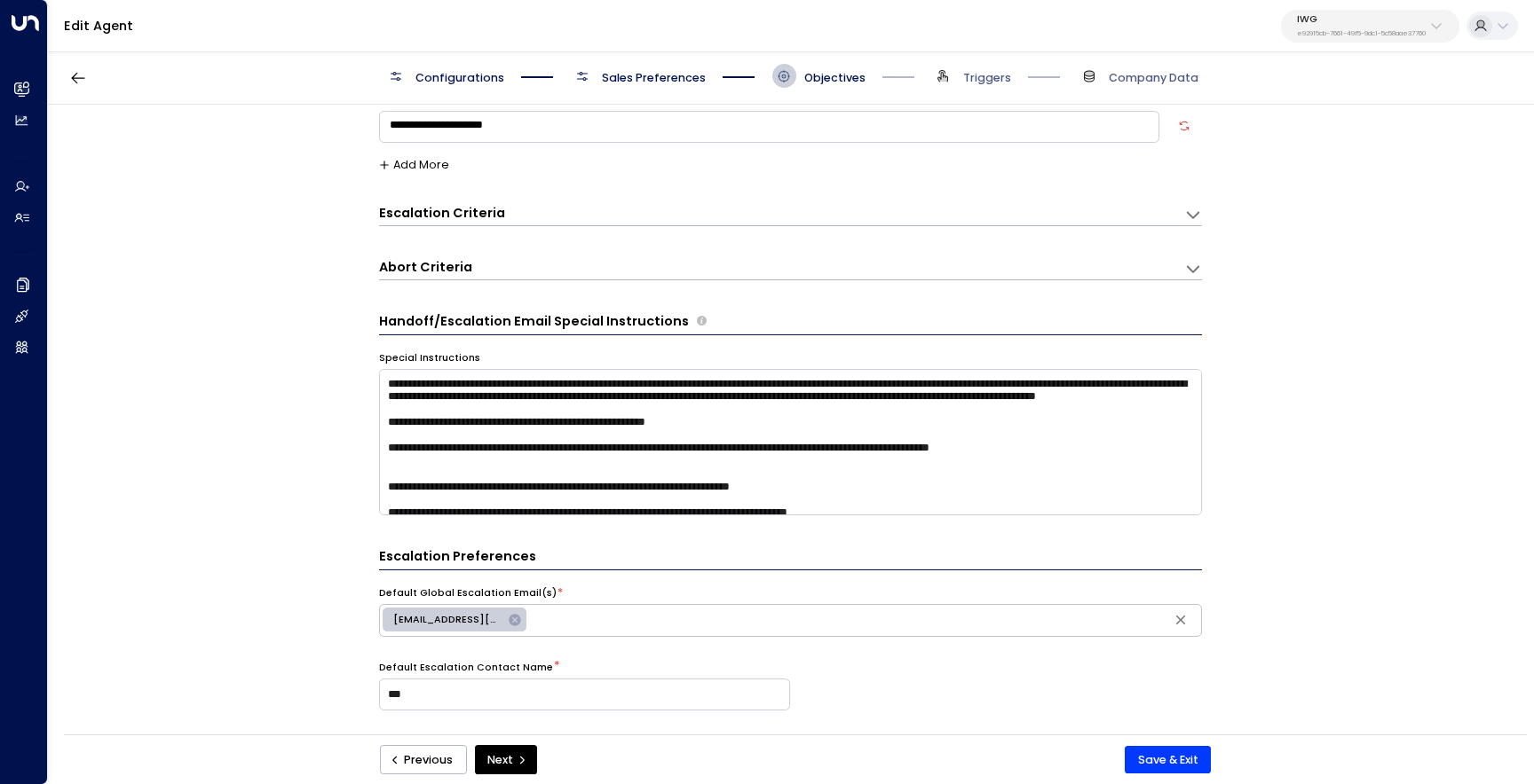
scroll to position [65, 0]
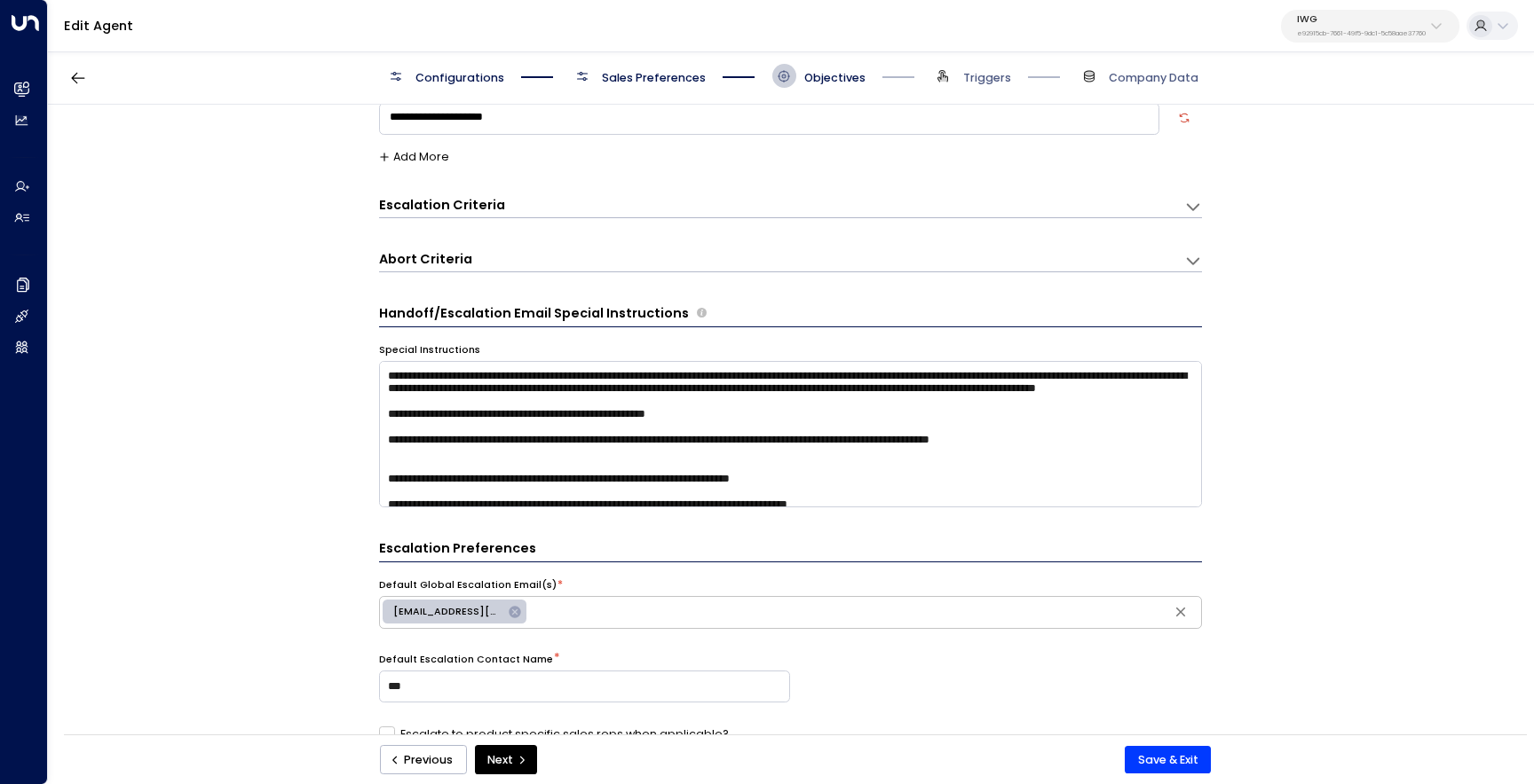
click at [631, 210] on div "Escalation Criteria Reset" at bounding box center [773, 206] width 789 height 19
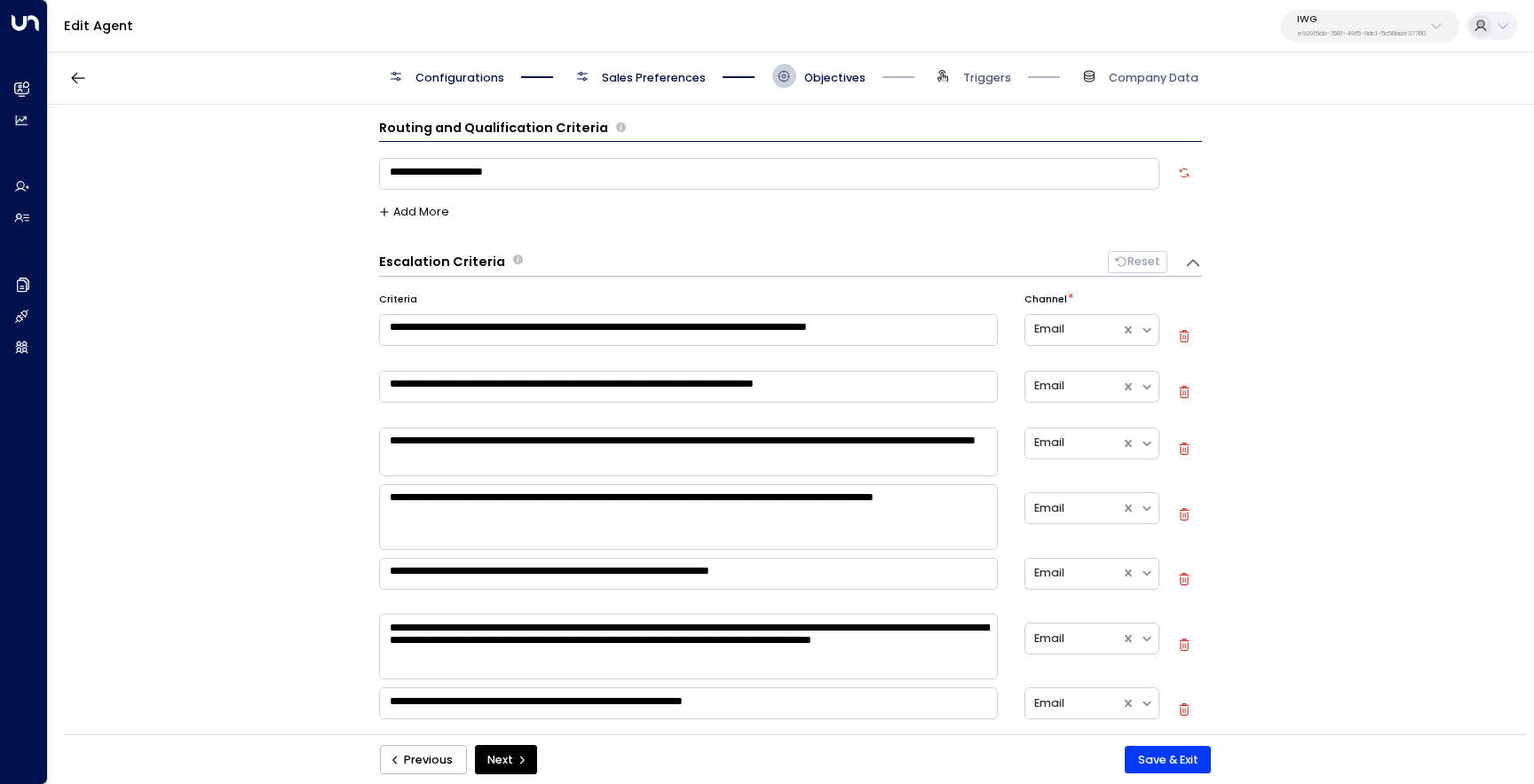
scroll to position [4, 0]
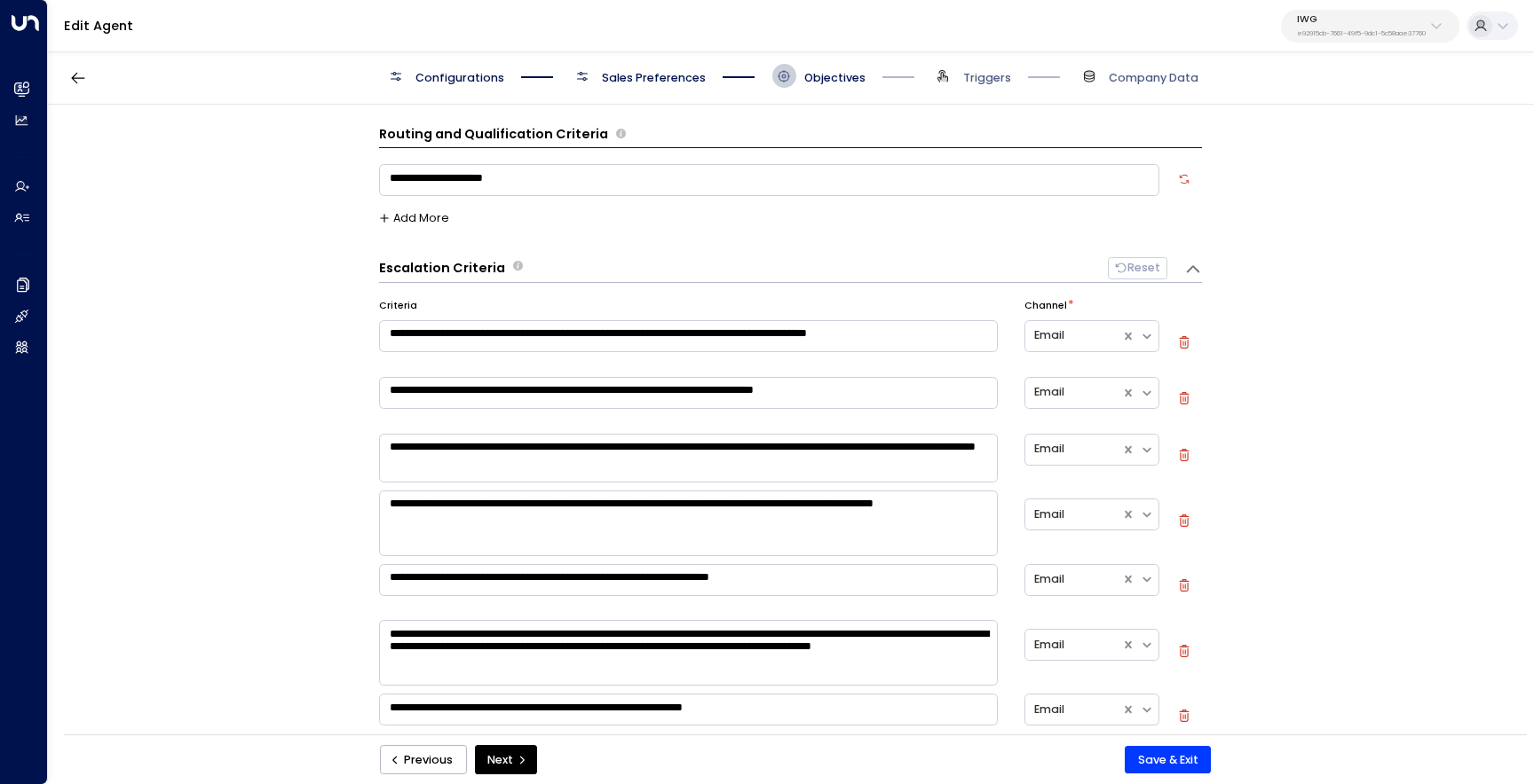
click at [419, 216] on button "Add More" at bounding box center [414, 218] width 71 height 12
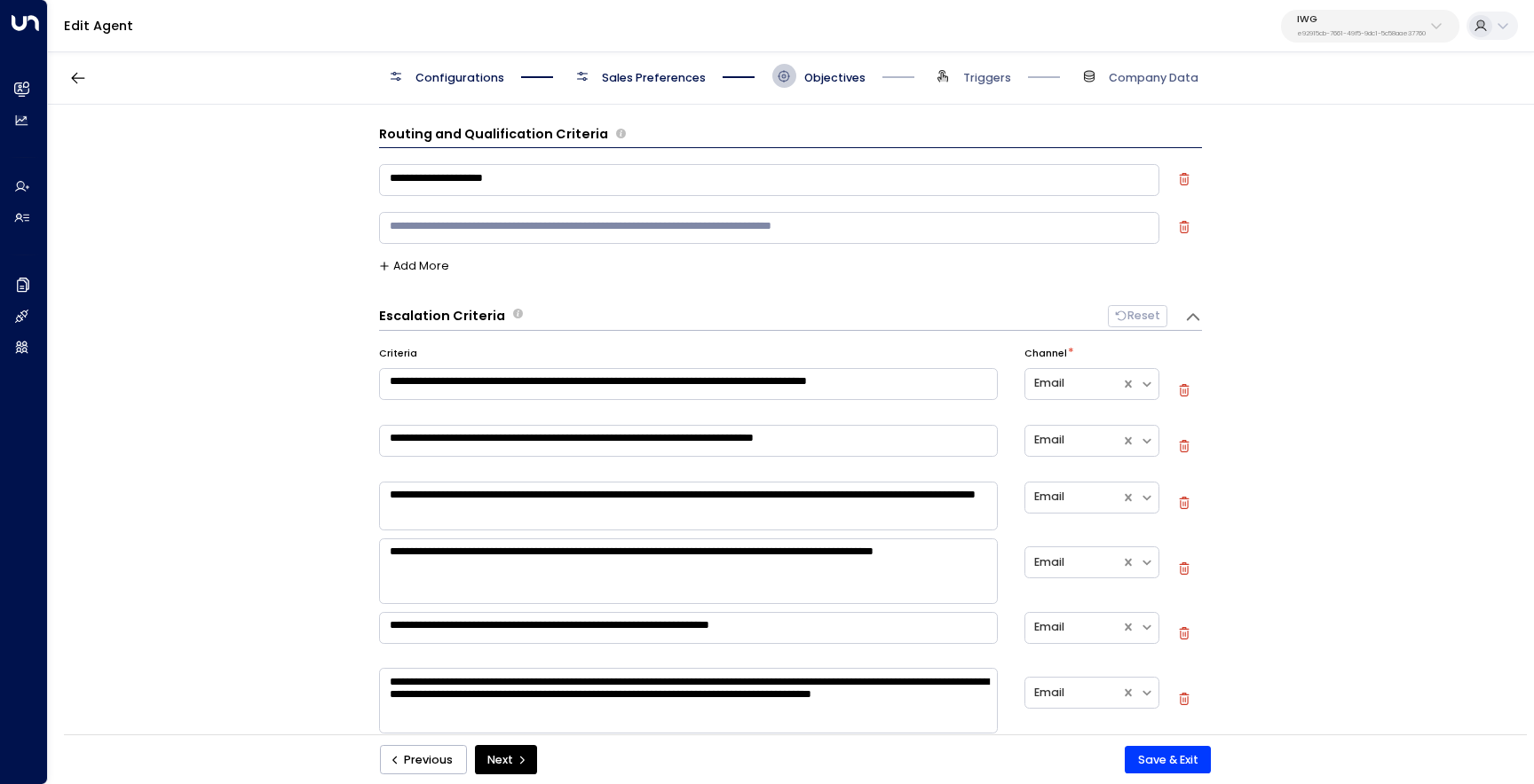
click at [432, 230] on textarea at bounding box center [769, 229] width 781 height 32
type textarea "**********"
click at [1376, 458] on div "**********" at bounding box center [790, 425] width 1485 height 640
click at [577, 219] on textarea "**********" at bounding box center [769, 229] width 781 height 32
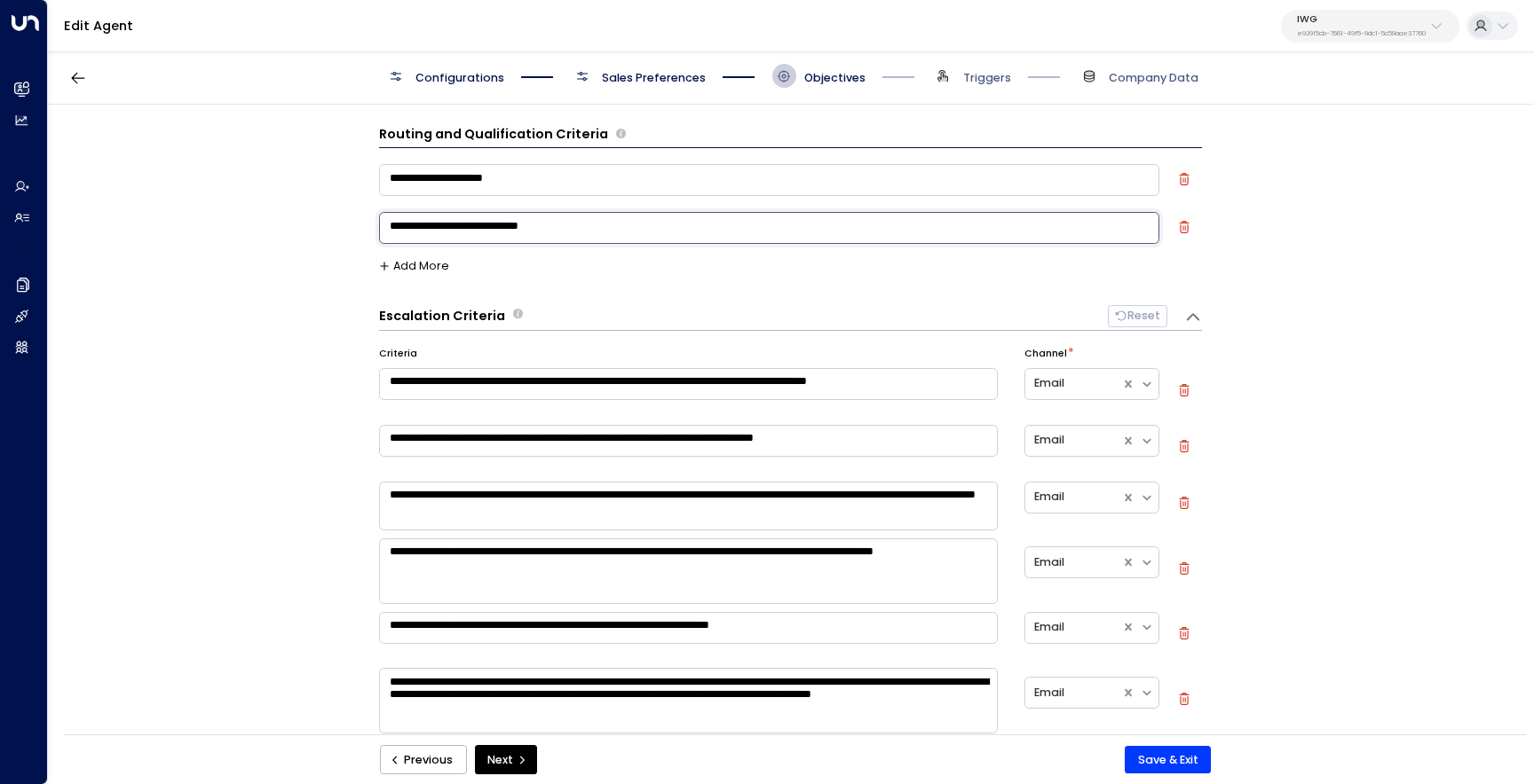
click at [577, 219] on textarea "**********" at bounding box center [769, 229] width 781 height 32
click at [1183, 221] on icon "button" at bounding box center [1183, 227] width 9 height 12
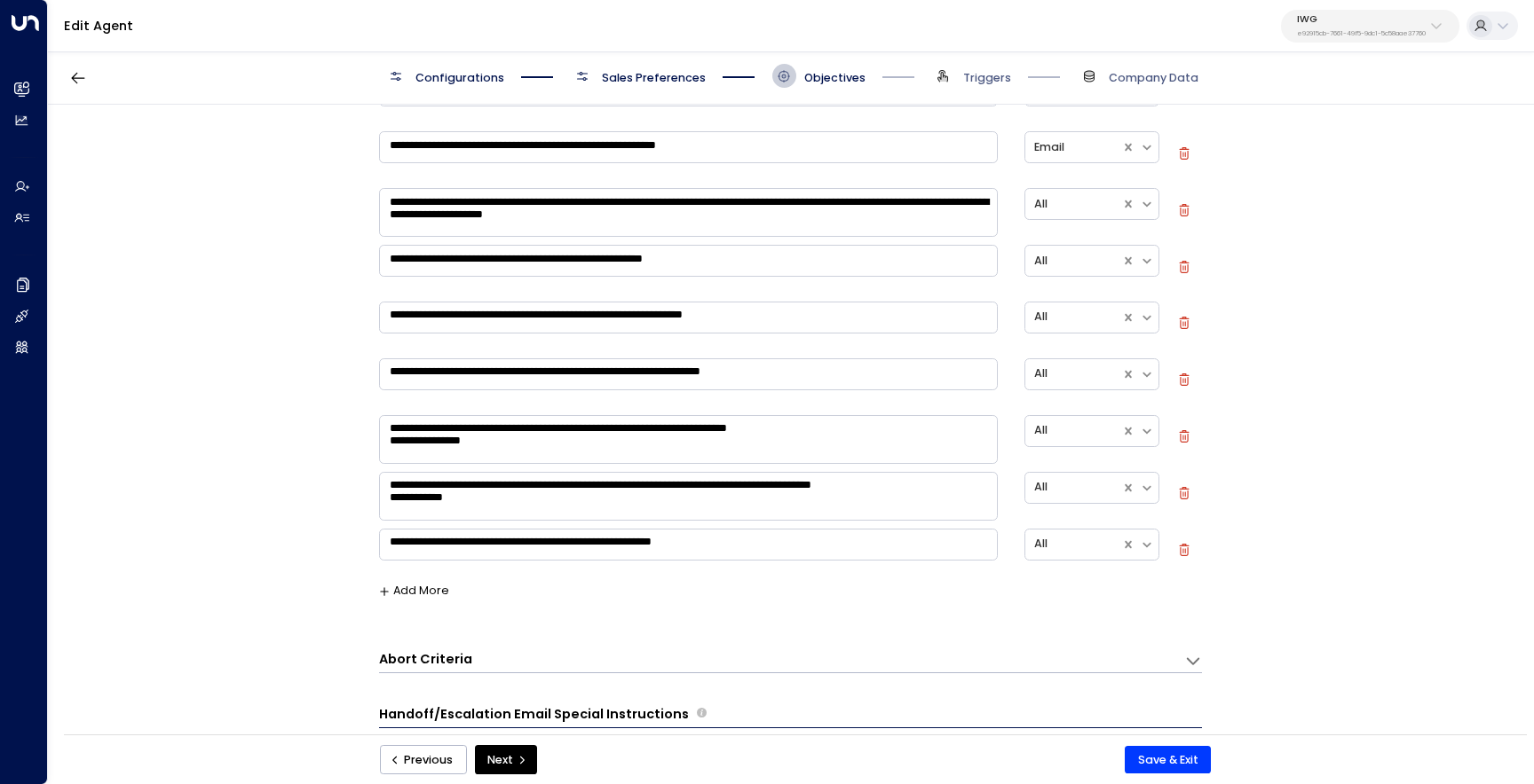
scroll to position [804, 0]
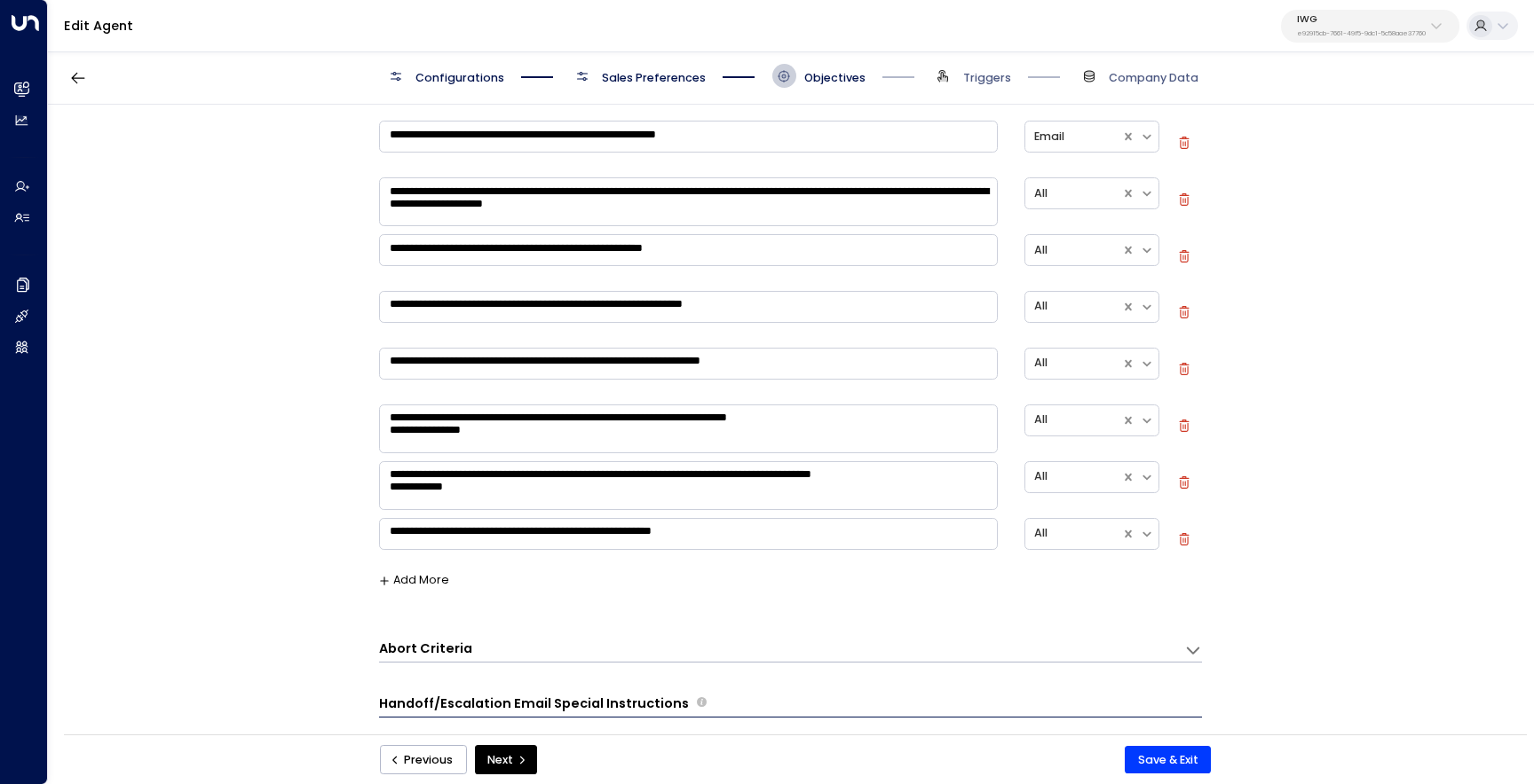
click at [403, 587] on button "Add More" at bounding box center [414, 580] width 71 height 12
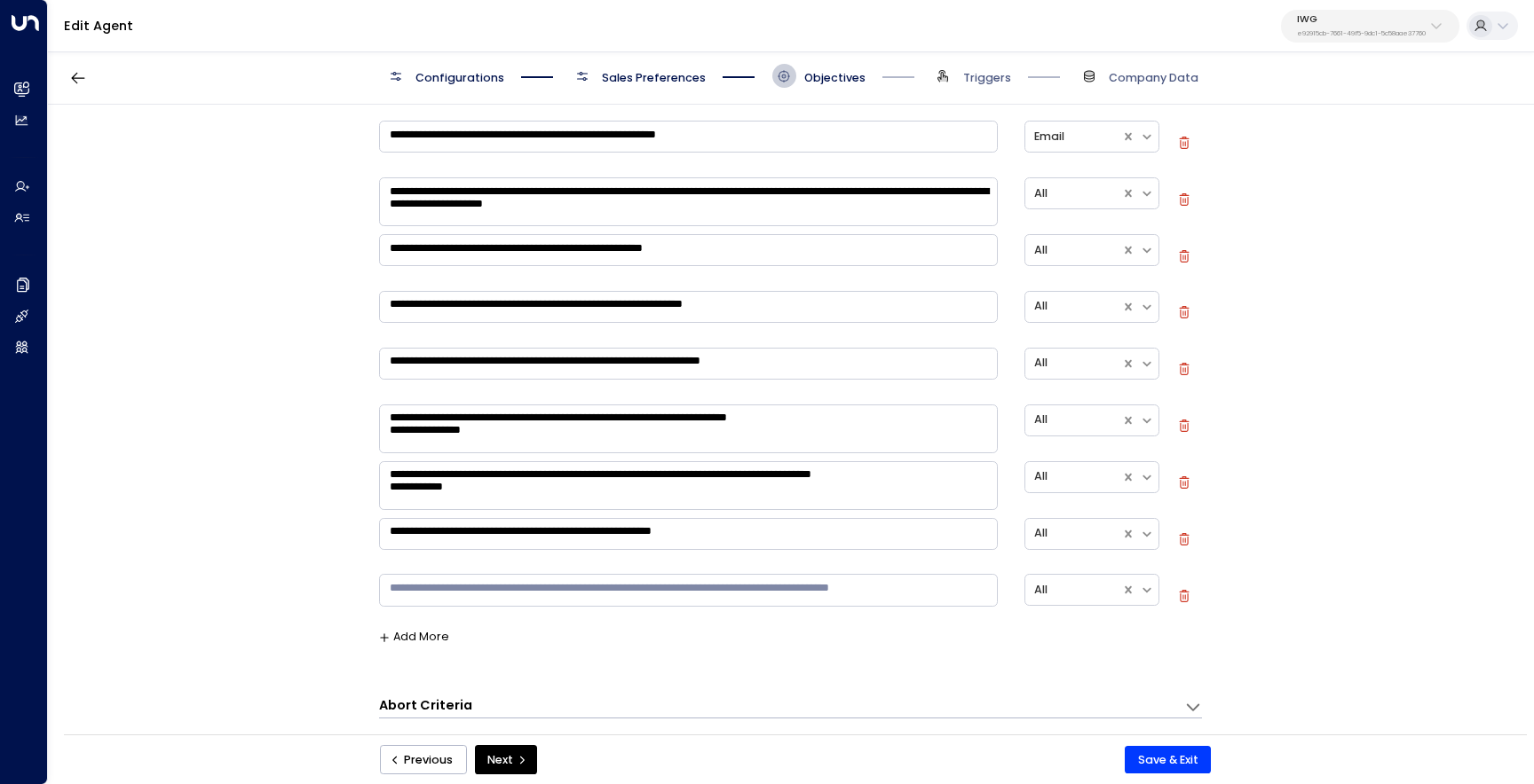
click at [524, 591] on textarea at bounding box center [689, 590] width 620 height 32
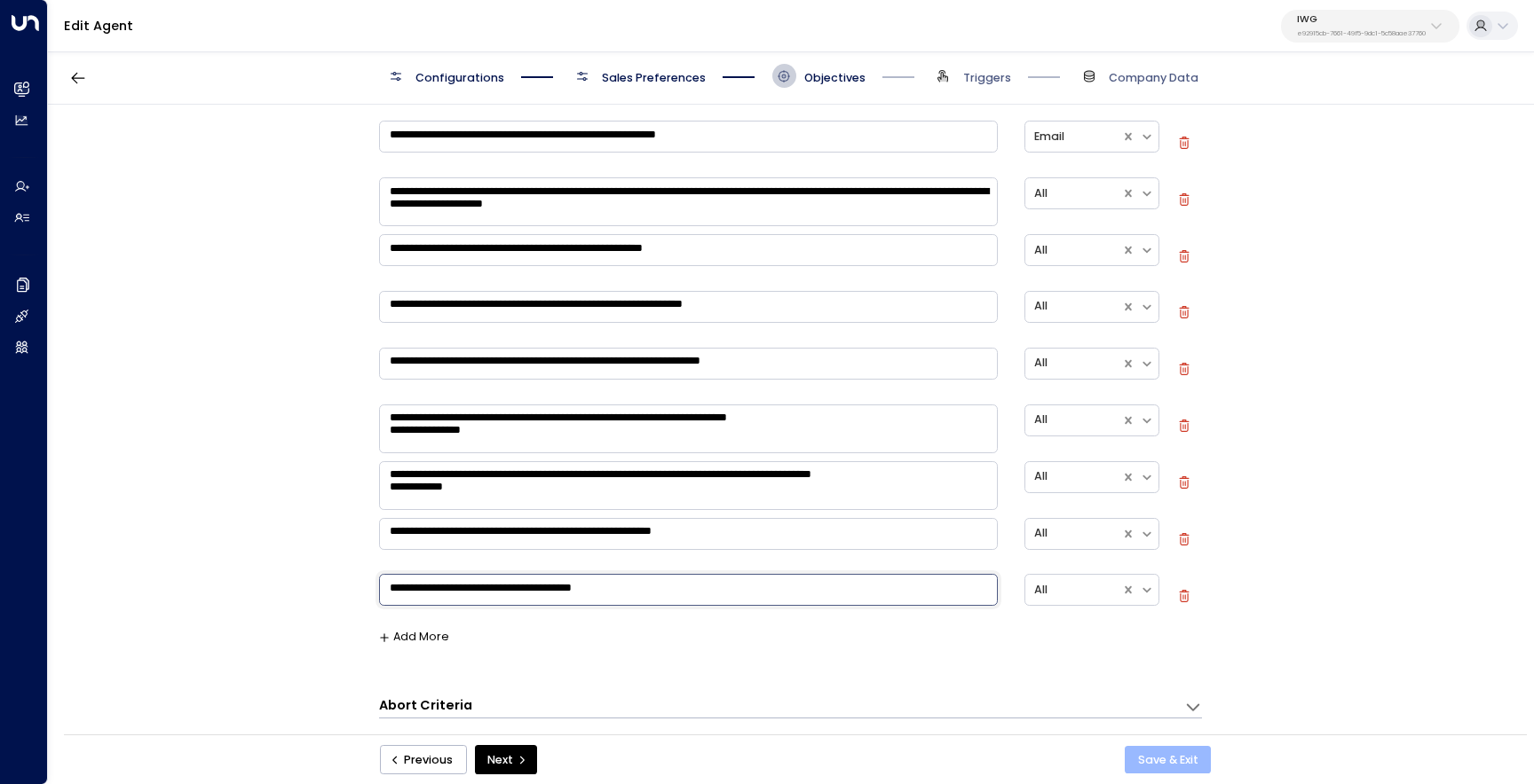
type textarea "**********"
click at [1158, 754] on button "Save & Exit" at bounding box center [1167, 760] width 86 height 28
